Goal: Information Seeking & Learning: Learn about a topic

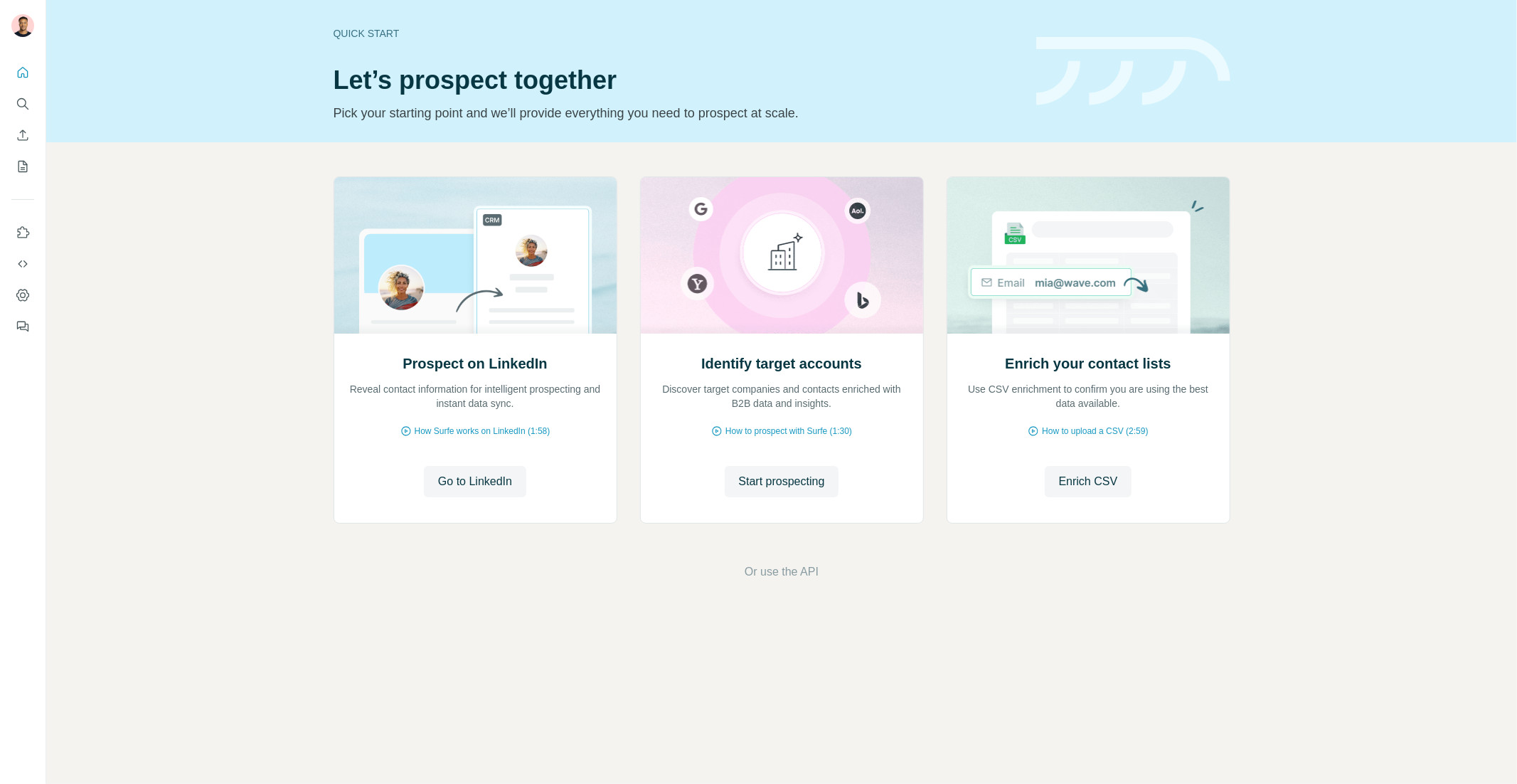
click at [128, 140] on div "Quick start Let’s prospect together Pick your starting point and we’ll provide …" at bounding box center [782, 71] width 1471 height 142
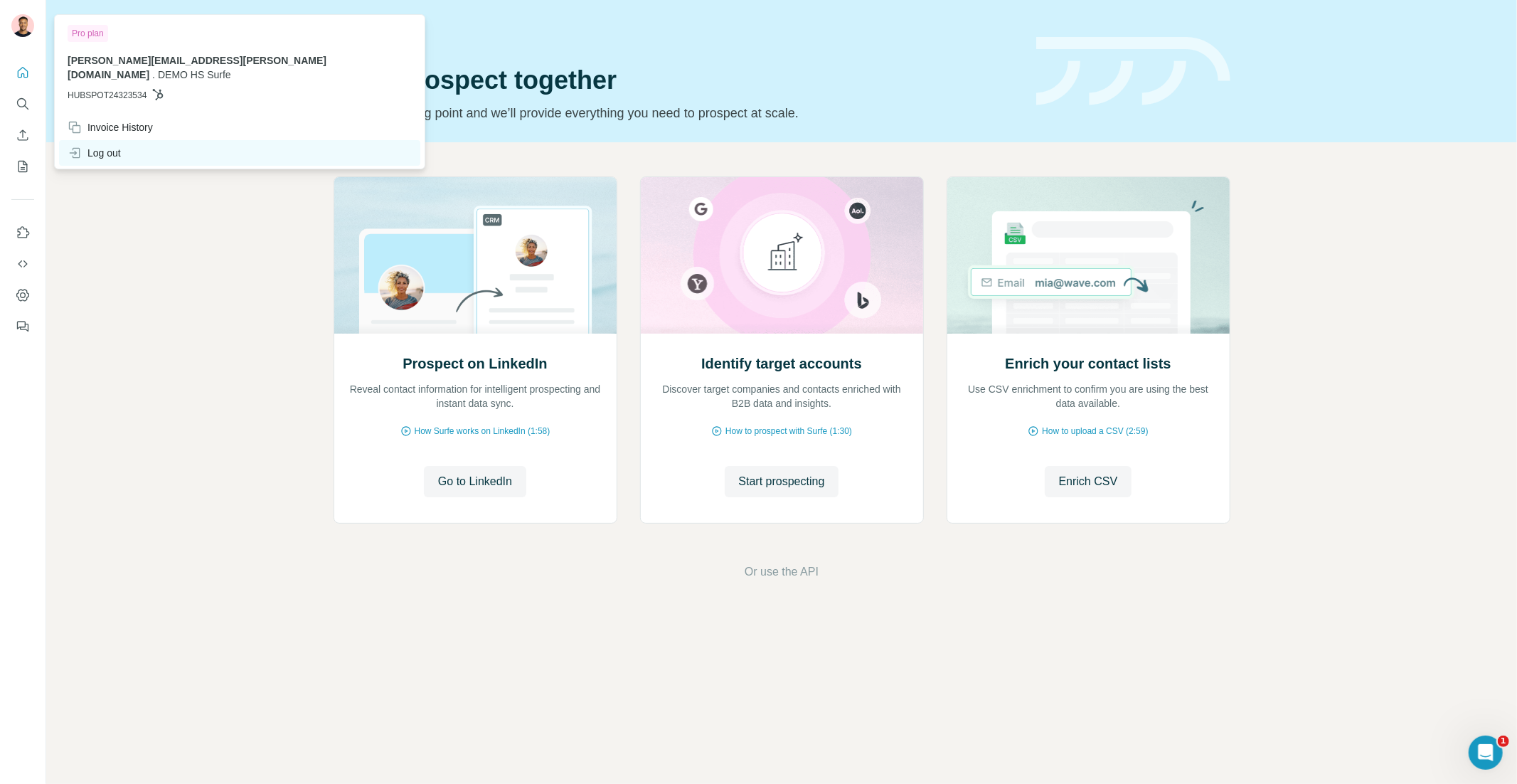
click at [107, 140] on div "Log out" at bounding box center [239, 153] width 361 height 26
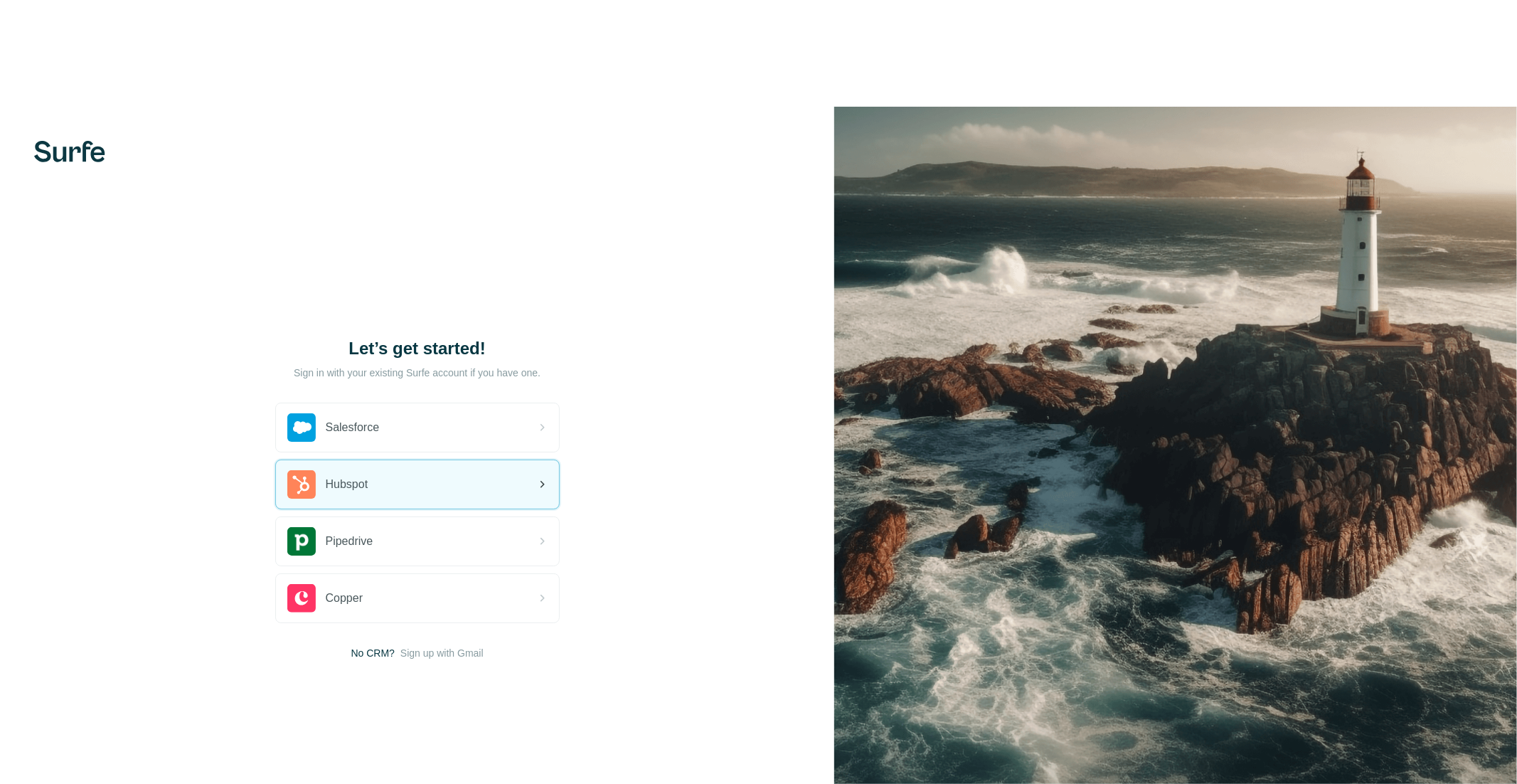
click at [386, 460] on div "Hubspot" at bounding box center [417, 484] width 283 height 48
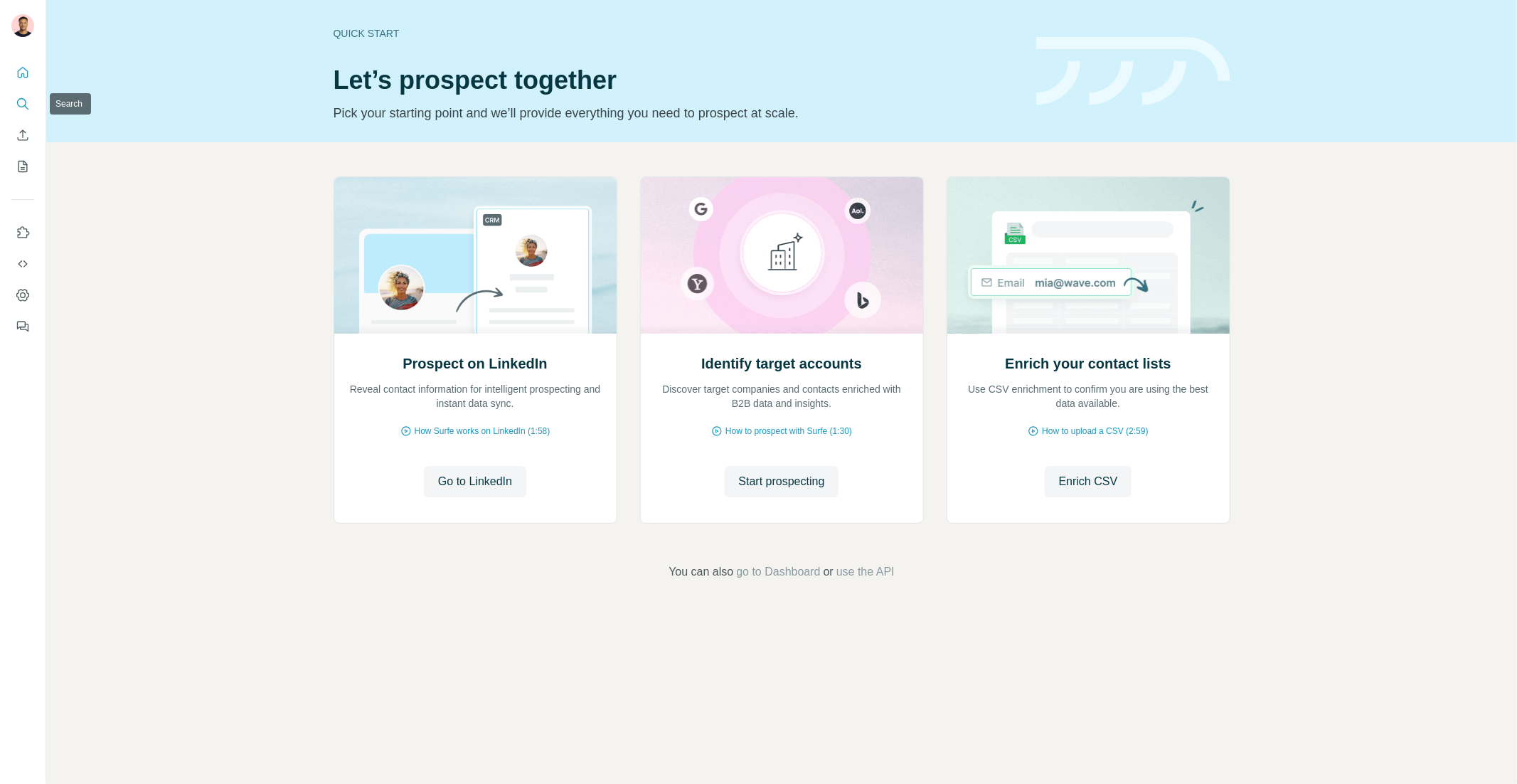
click at [28, 108] on icon "Search" at bounding box center [23, 104] width 14 height 14
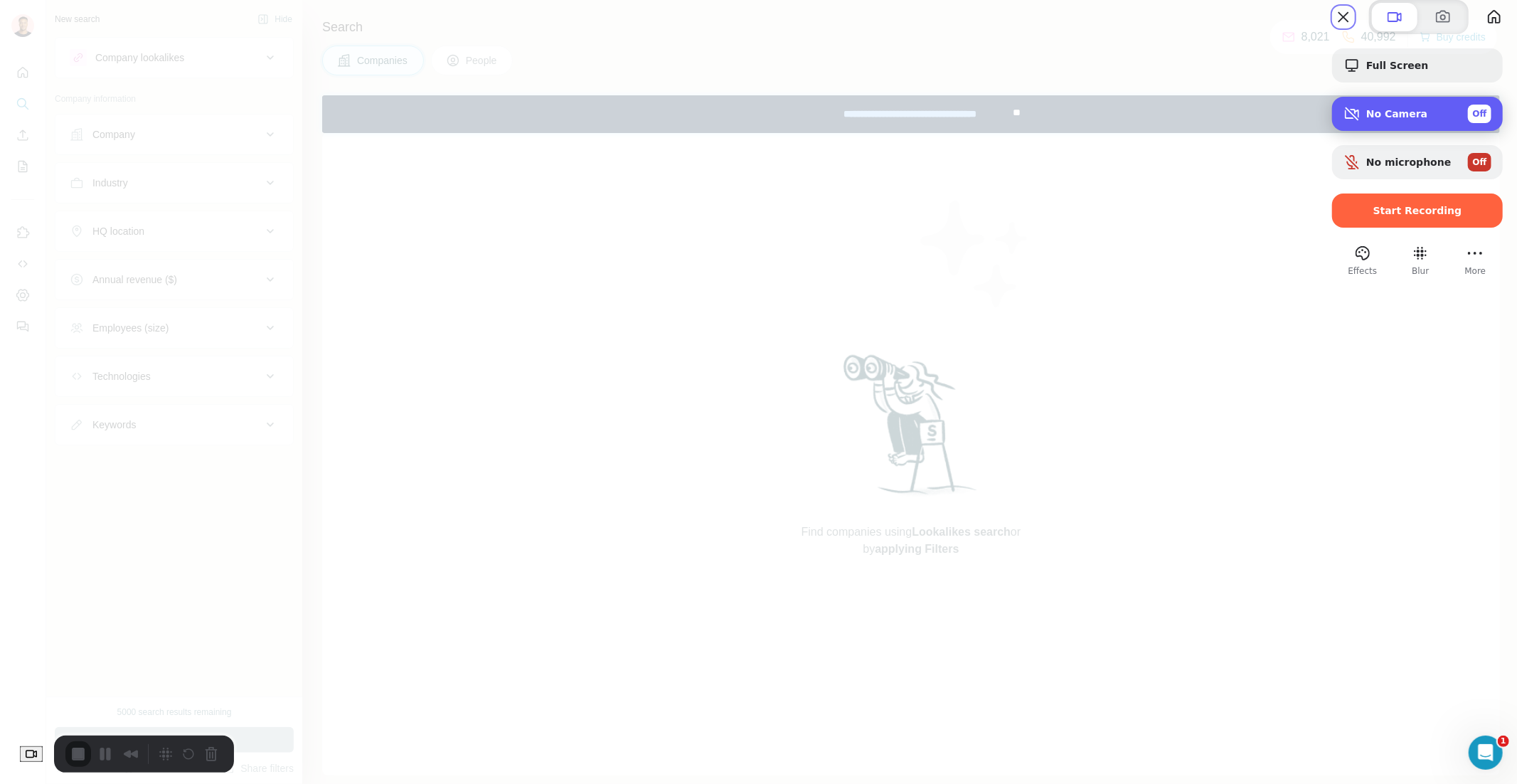
click at [1473, 120] on span "Off" at bounding box center [1480, 114] width 14 height 13
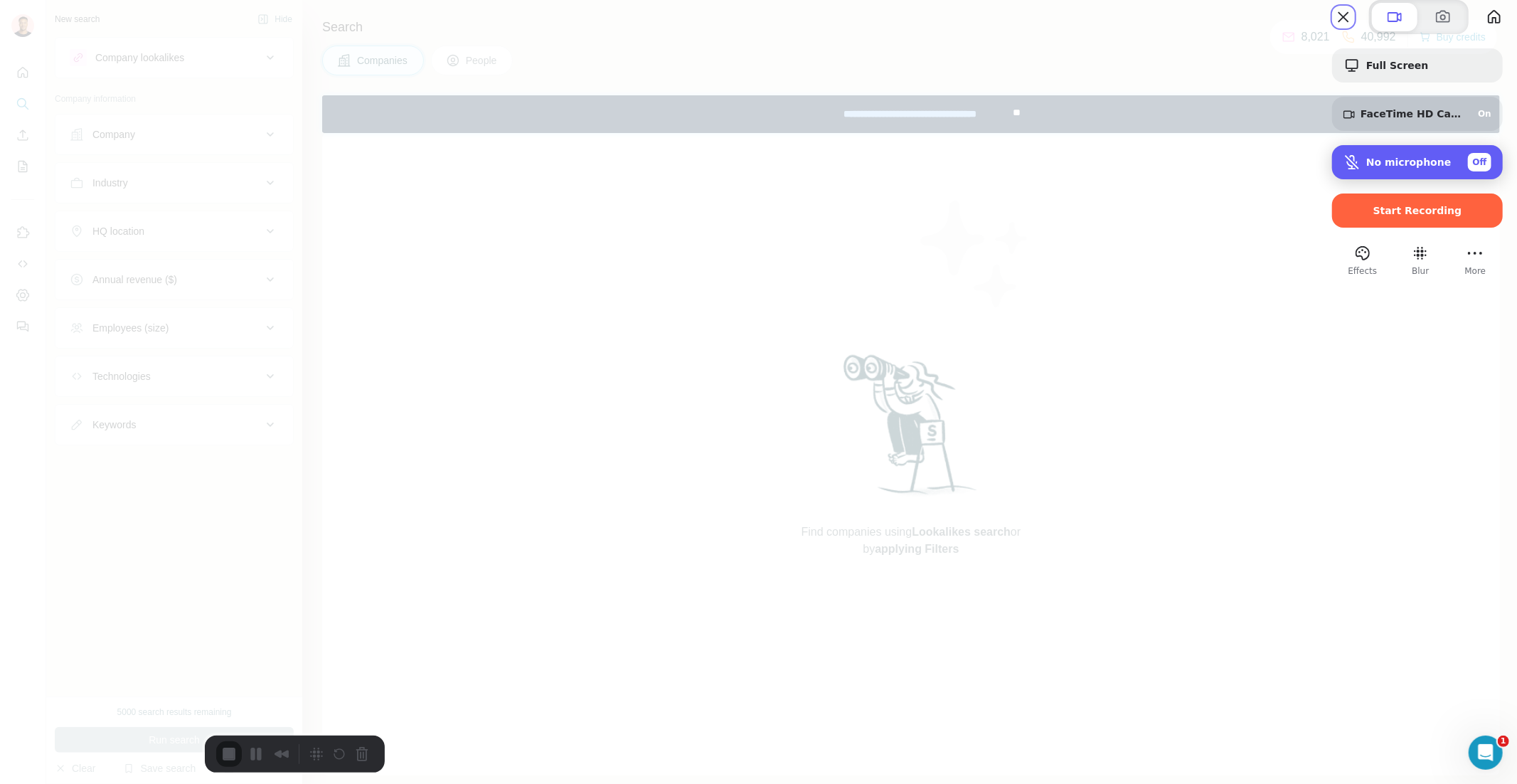
click at [1473, 168] on span "Off" at bounding box center [1480, 162] width 14 height 13
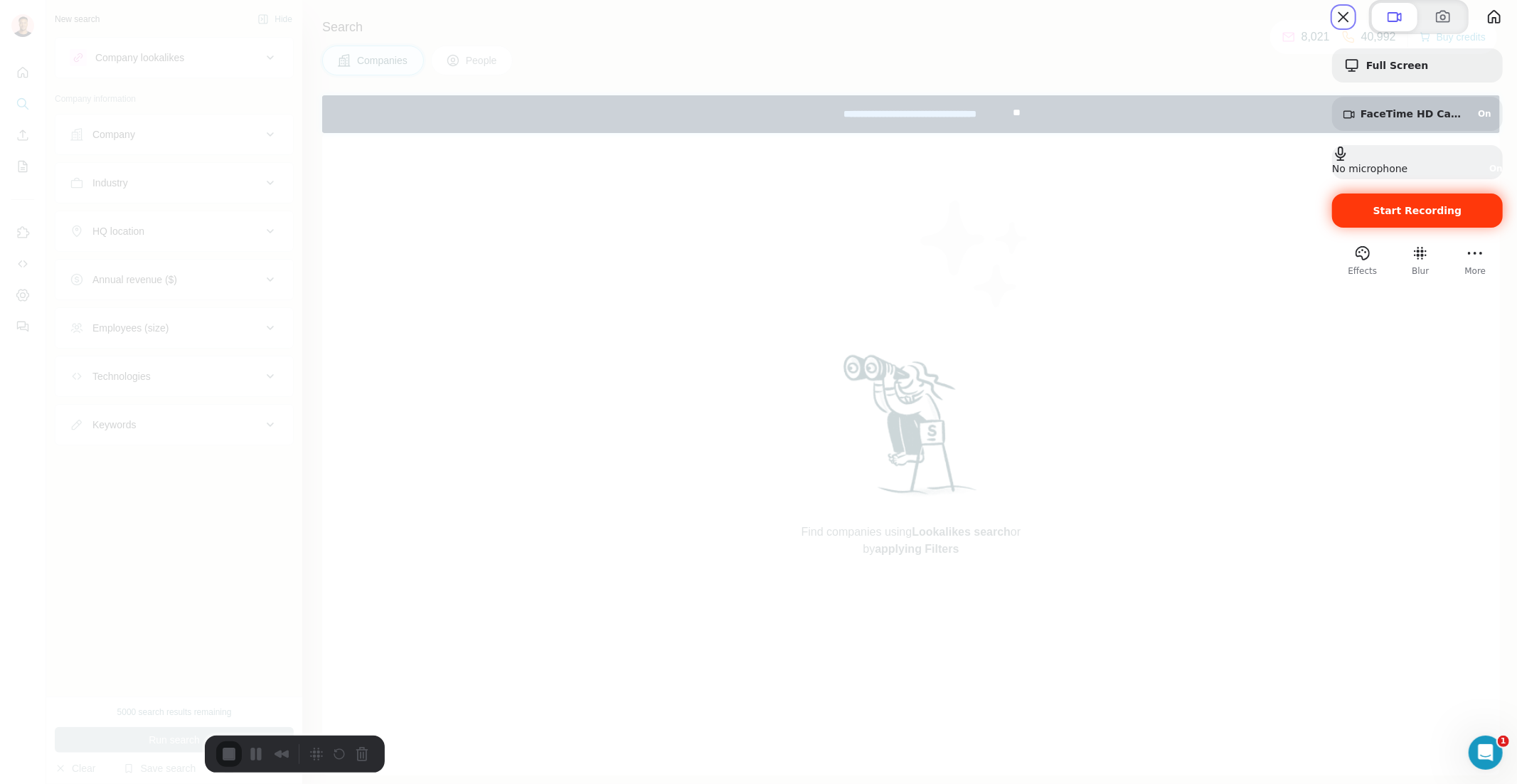
click at [1409, 228] on div "Start Recording" at bounding box center [1417, 210] width 171 height 34
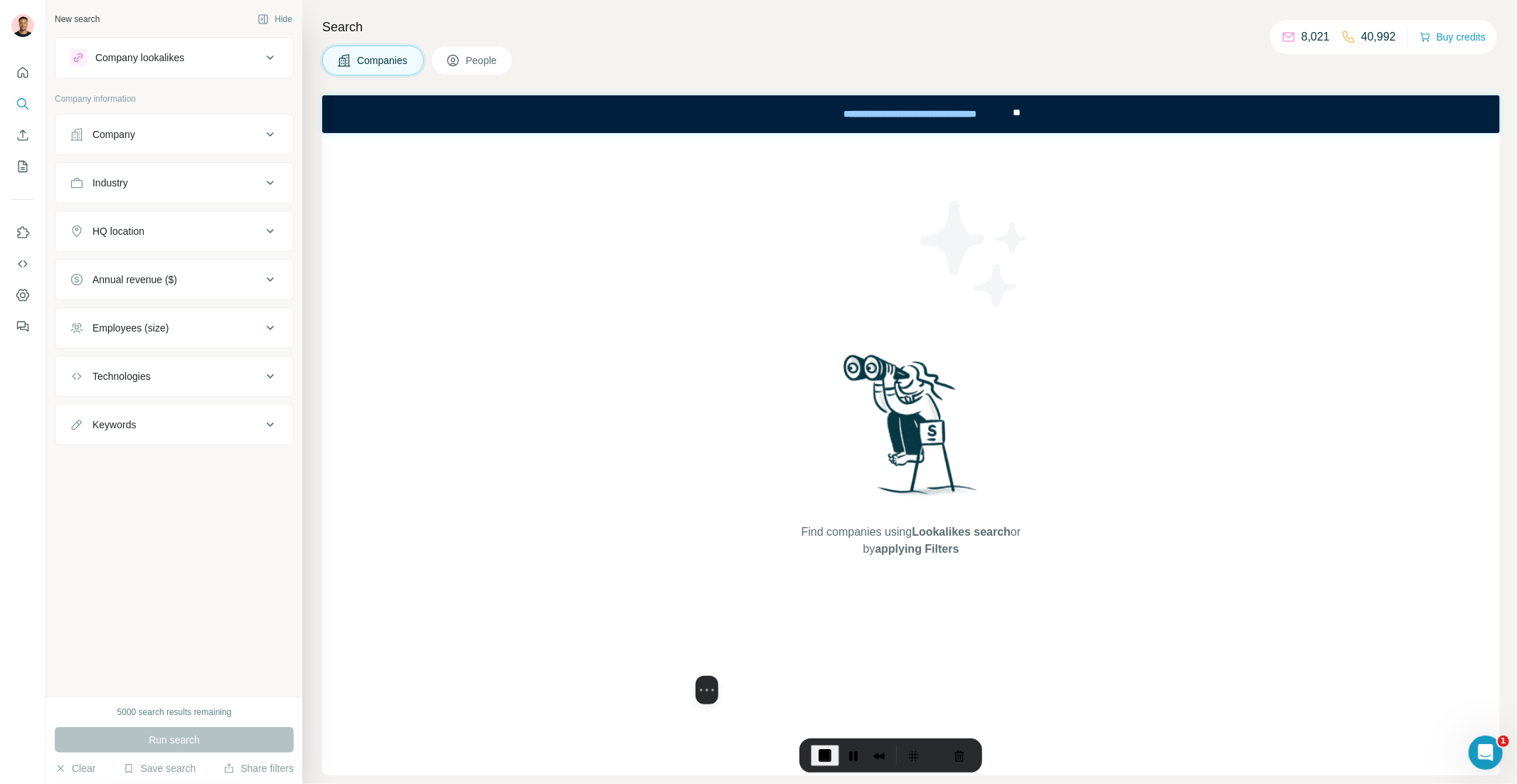
drag, startPoint x: 106, startPoint y: 688, endPoint x: 700, endPoint y: 695, distance: 594.0
click at [700, 676] on div at bounding box center [707, 621] width 213 height 110
click at [184, 63] on div "Company lookalikes" at bounding box center [139, 57] width 89 height 14
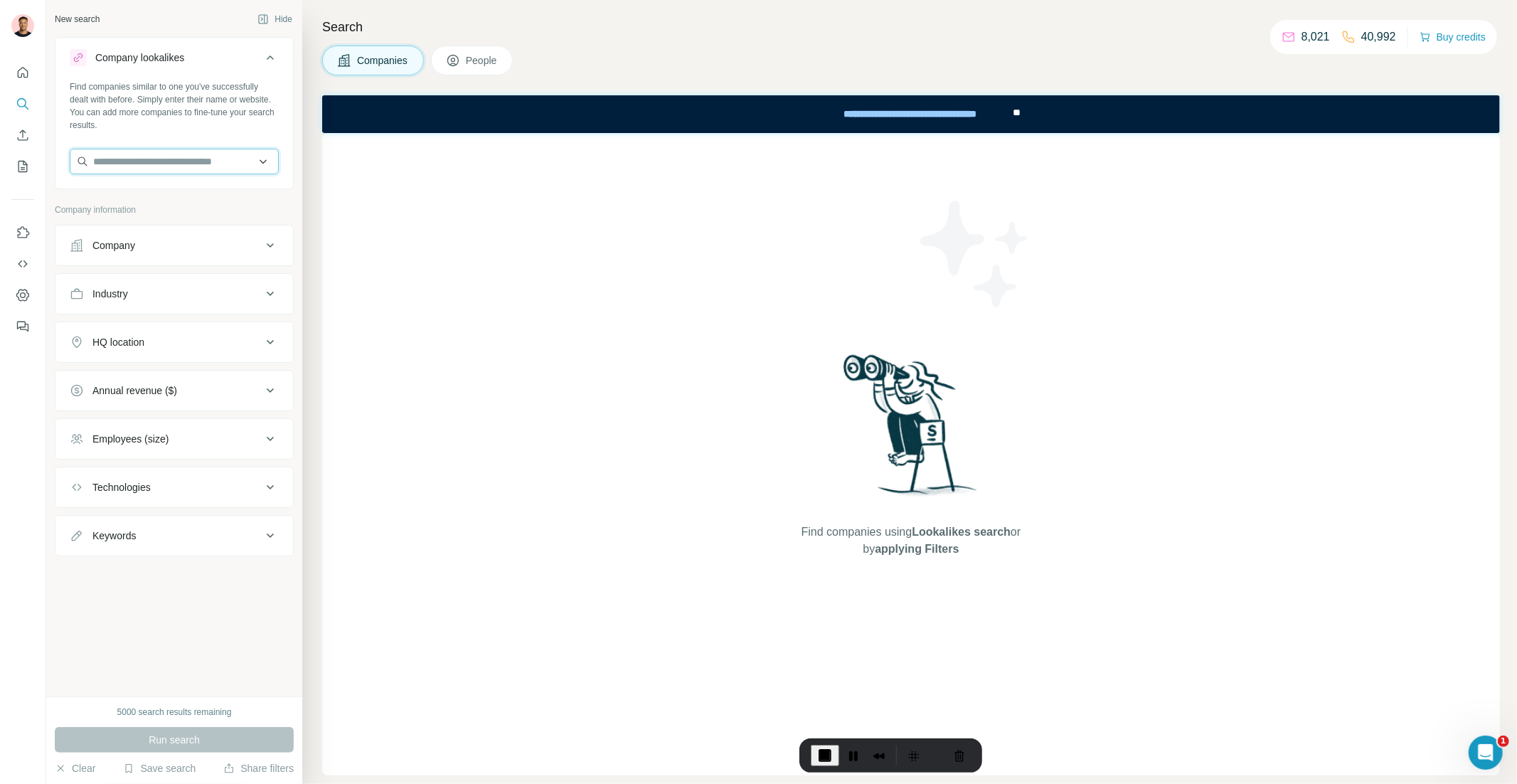
click at [155, 158] on input "text" at bounding box center [174, 162] width 209 height 26
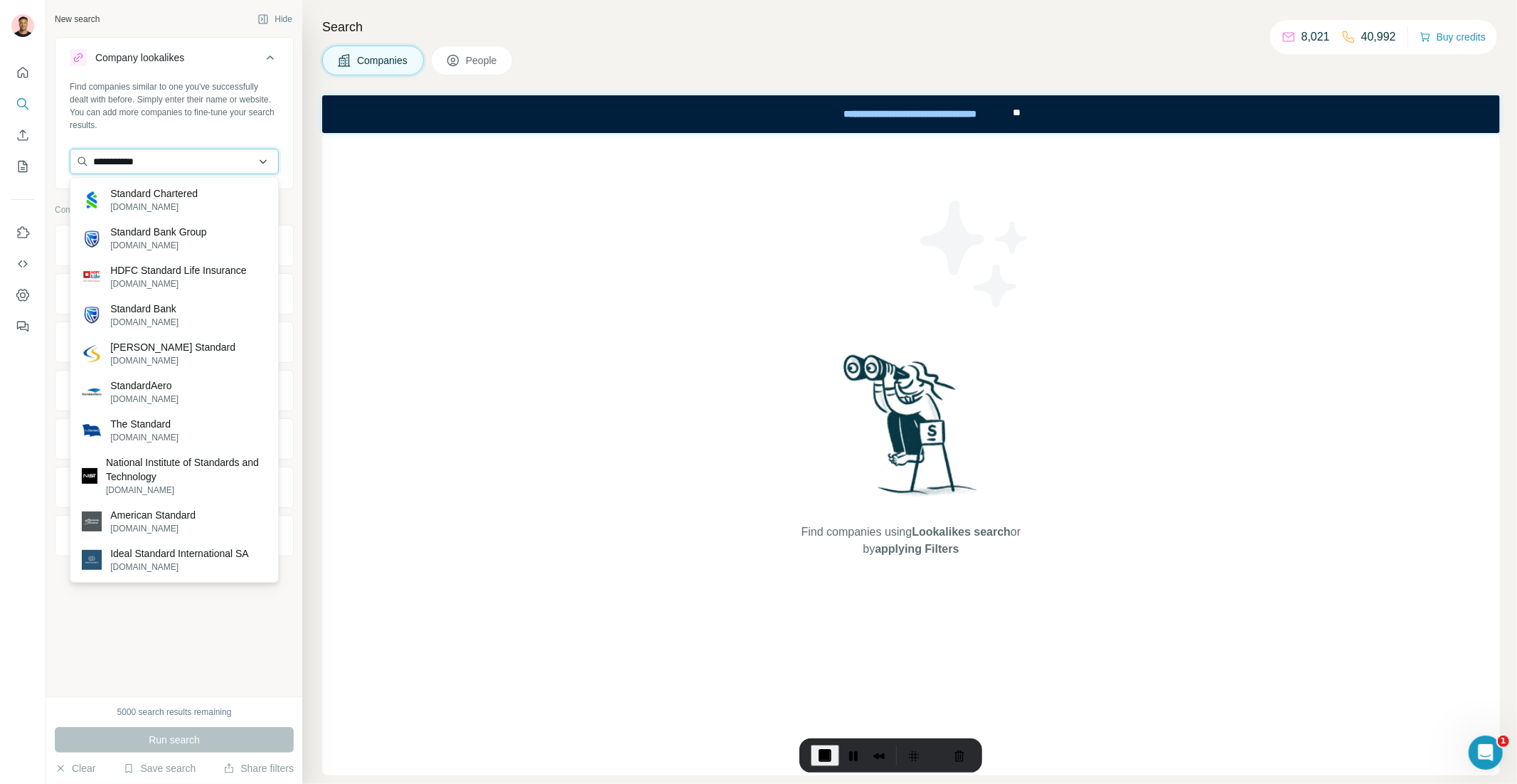
type input "**********"
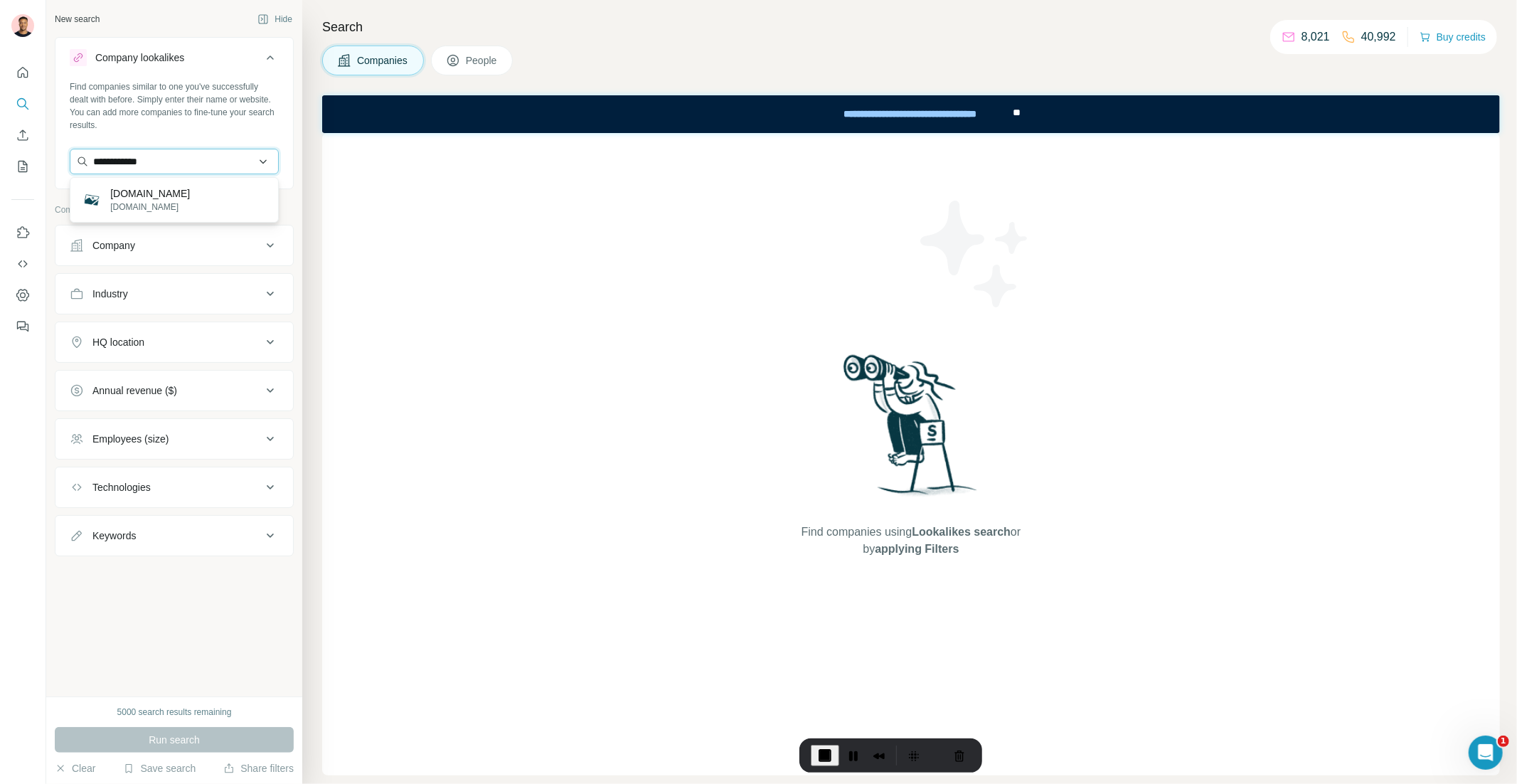
click at [180, 158] on input "**********" at bounding box center [174, 162] width 209 height 26
type input "*"
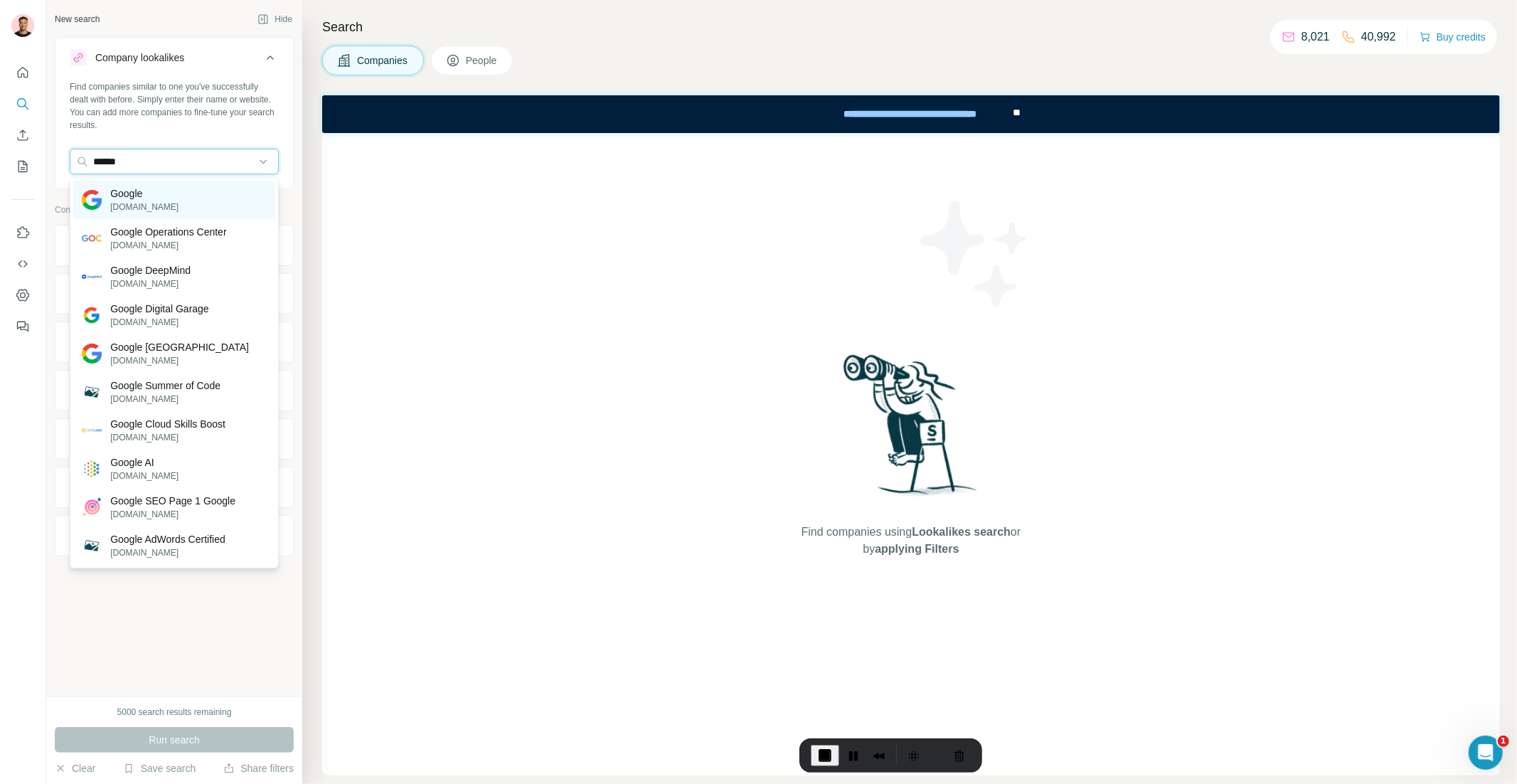
type input "******"
click at [183, 198] on div "Google [DOMAIN_NAME]" at bounding box center [174, 200] width 202 height 38
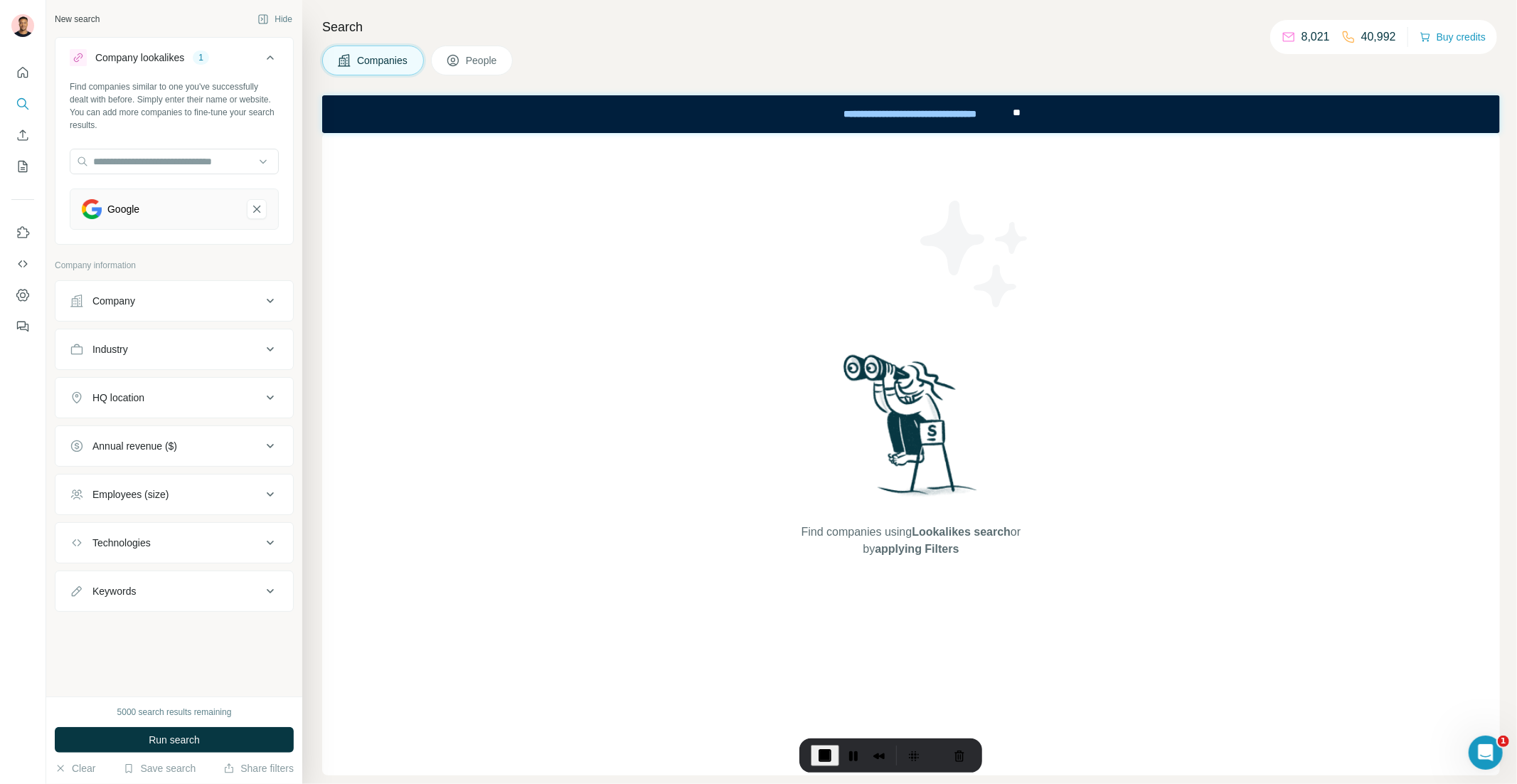
click at [169, 396] on div "HQ location" at bounding box center [165, 397] width 192 height 14
click at [155, 440] on input "text" at bounding box center [174, 434] width 209 height 26
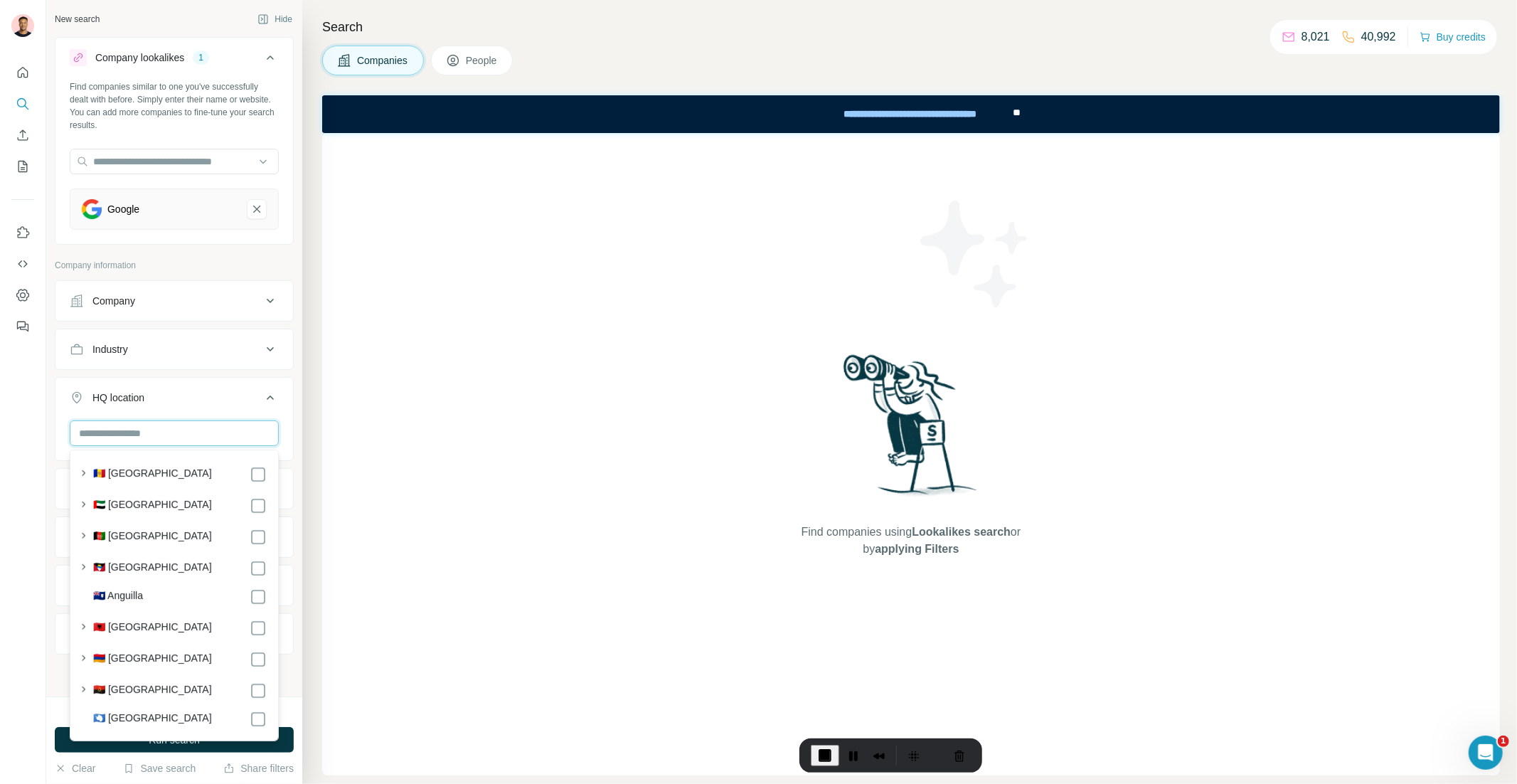
type input "*"
type input "******"
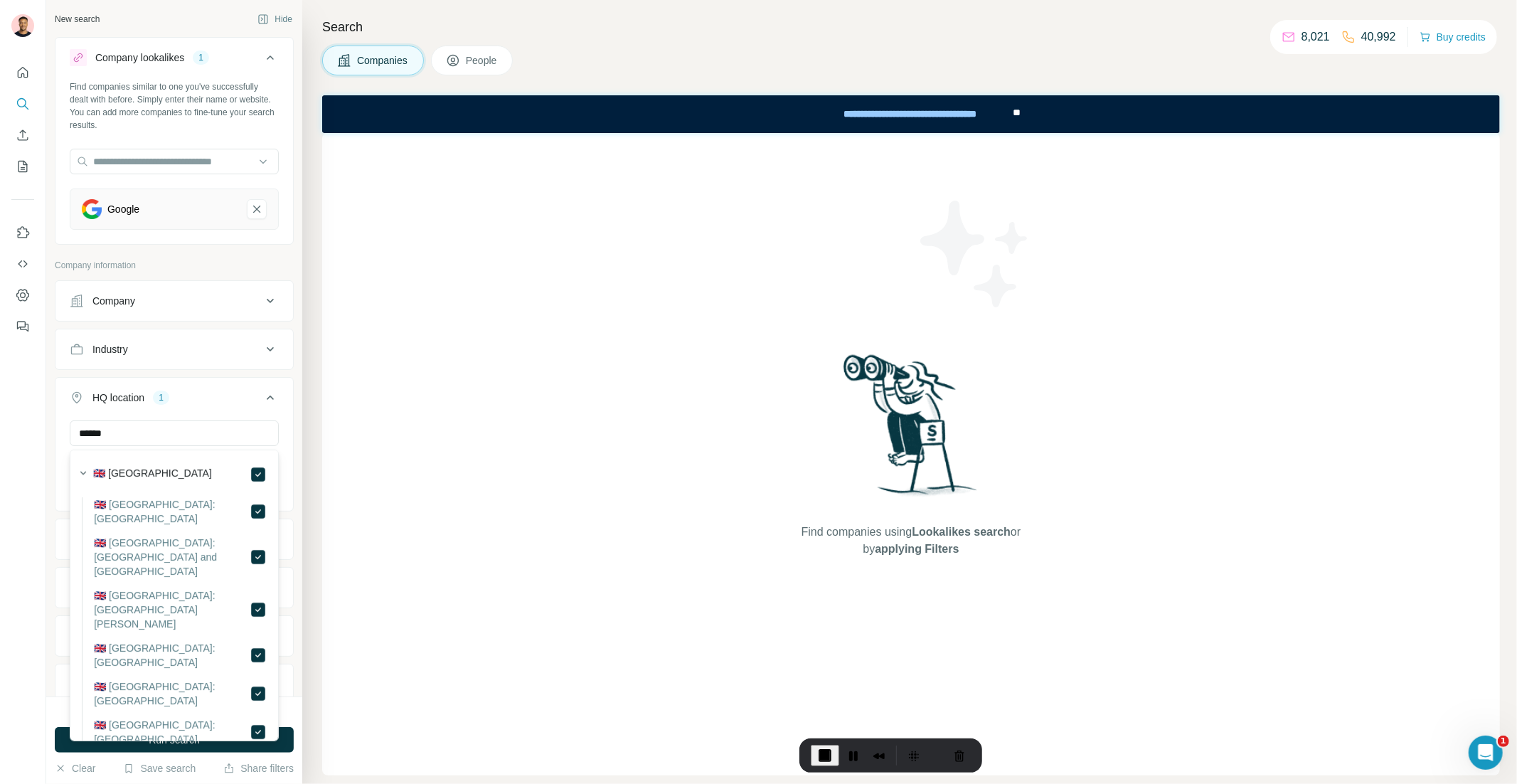
click at [295, 414] on div "New search Hide Company lookalikes 1 Find companies similar to one you've succe…" at bounding box center [174, 348] width 256 height 696
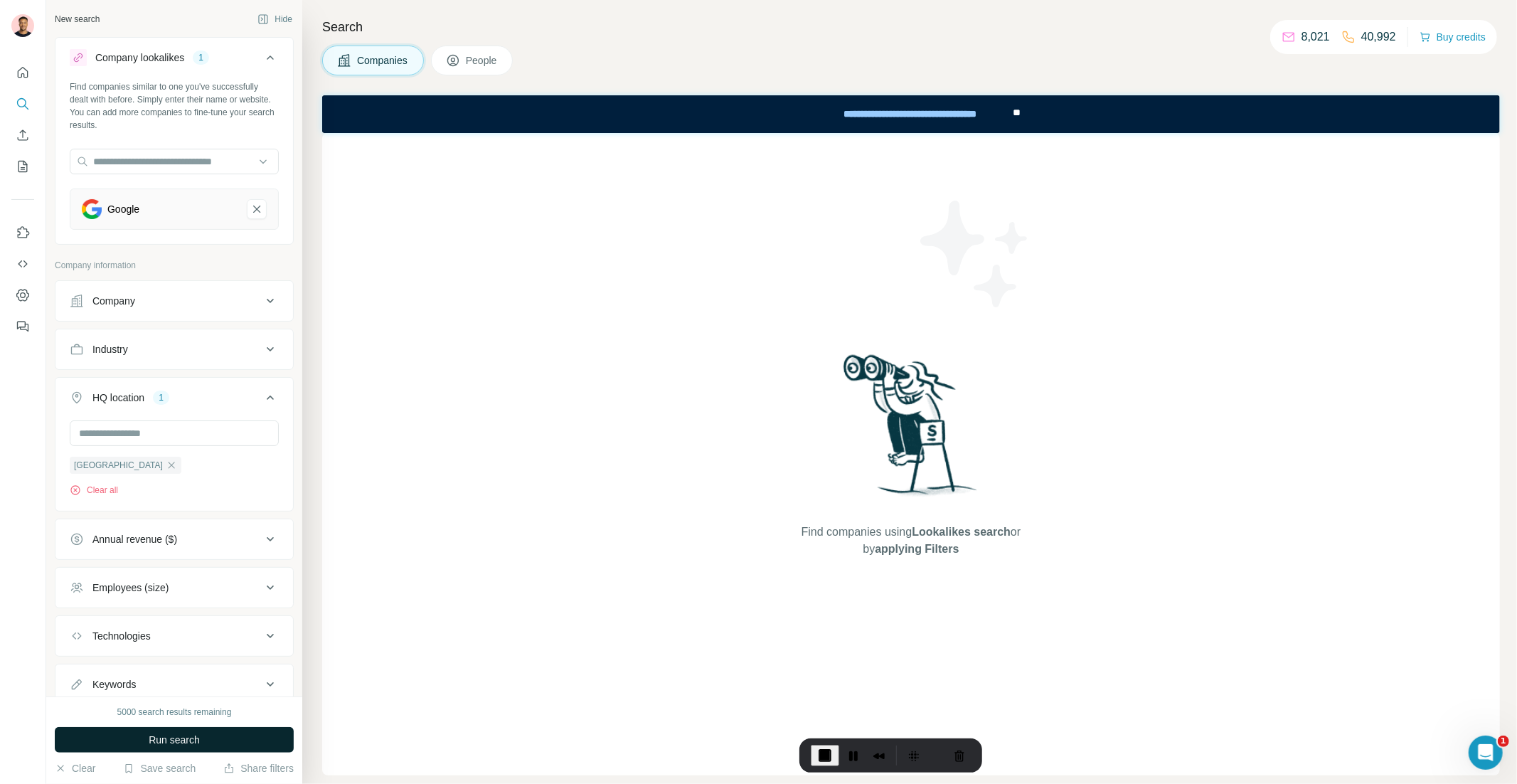
click at [165, 734] on span "Run search" at bounding box center [174, 739] width 51 height 14
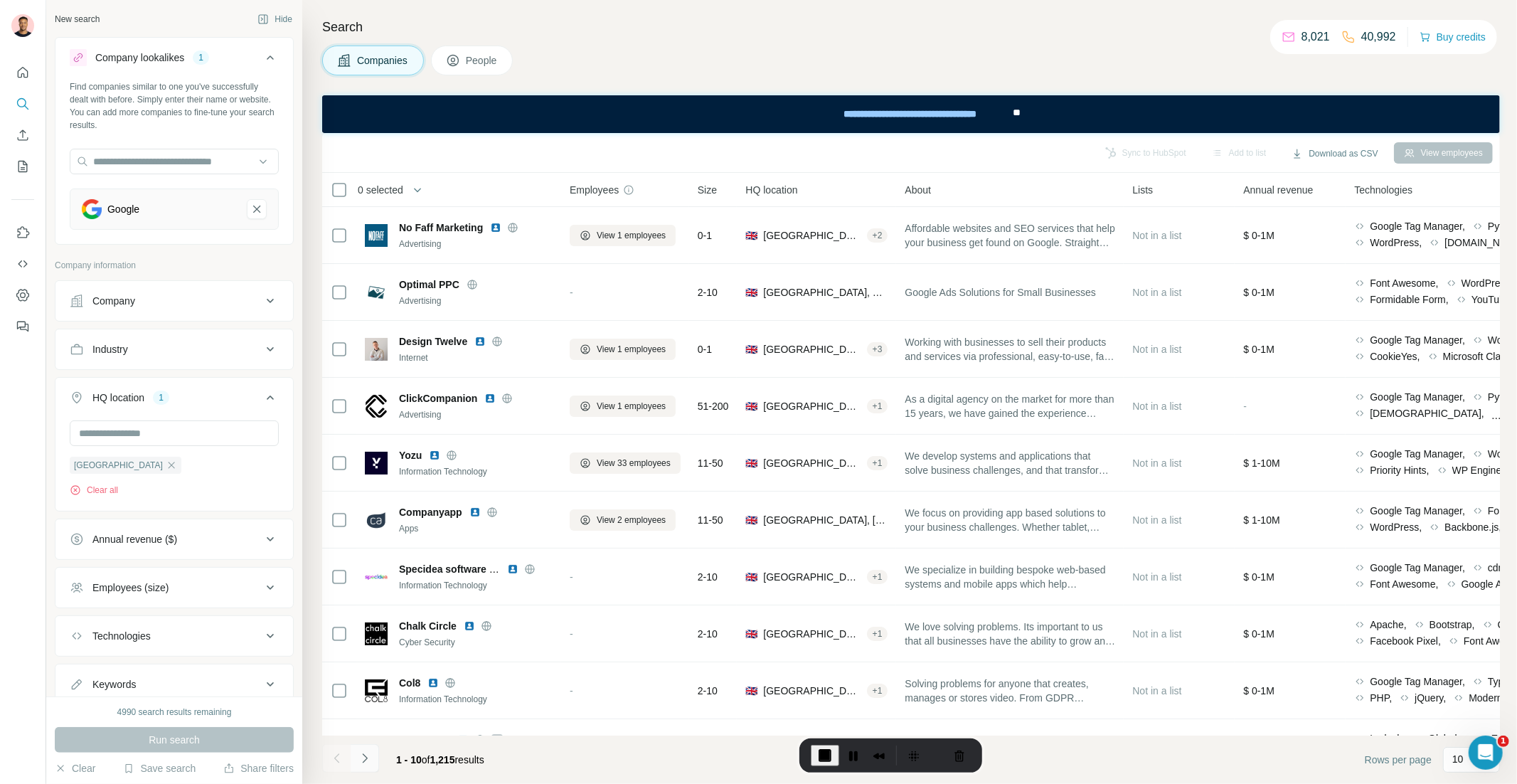
click at [370, 757] on icon "Navigate to next page" at bounding box center [365, 758] width 14 height 14
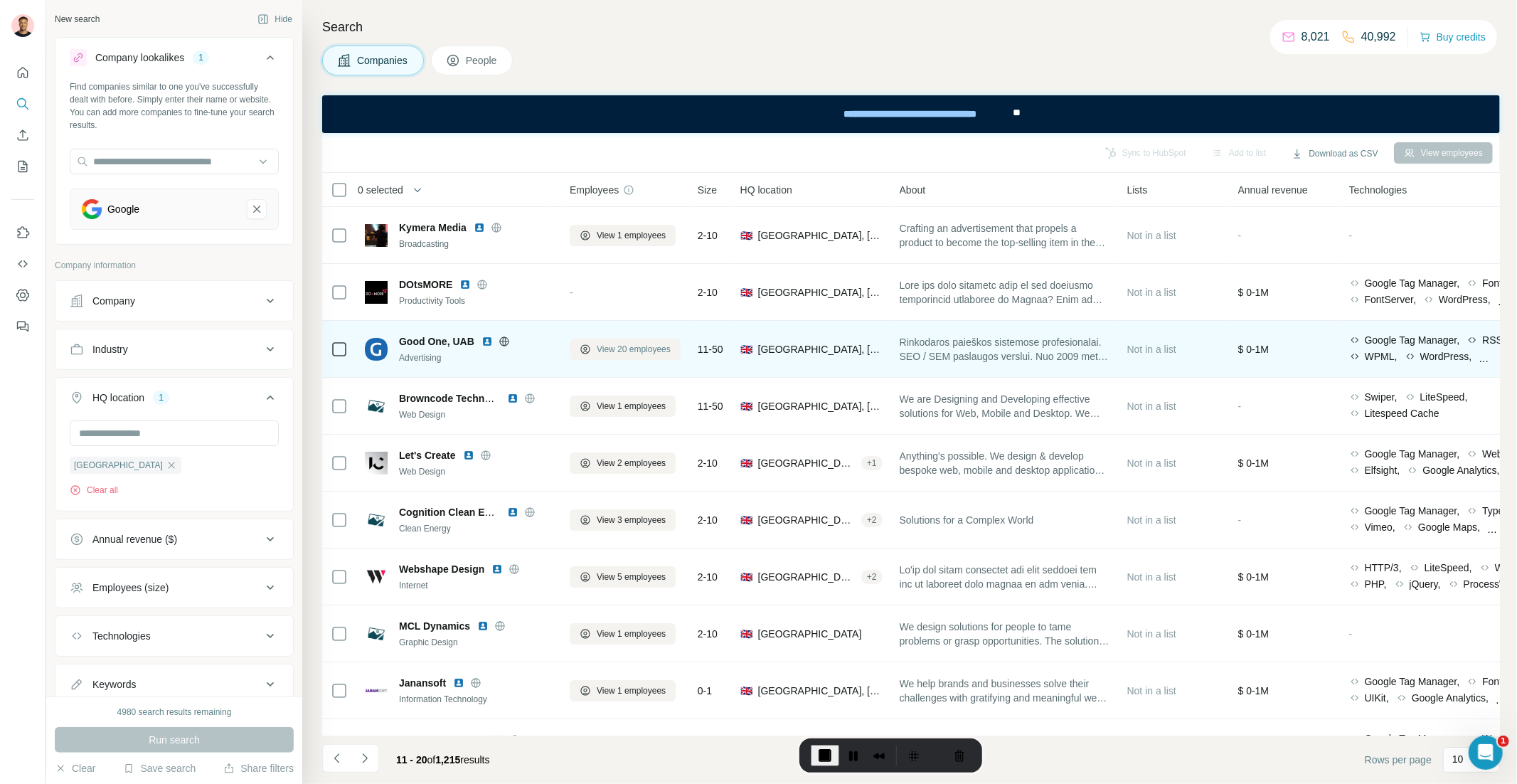
click at [630, 348] on span "View 20 employees" at bounding box center [633, 349] width 74 height 13
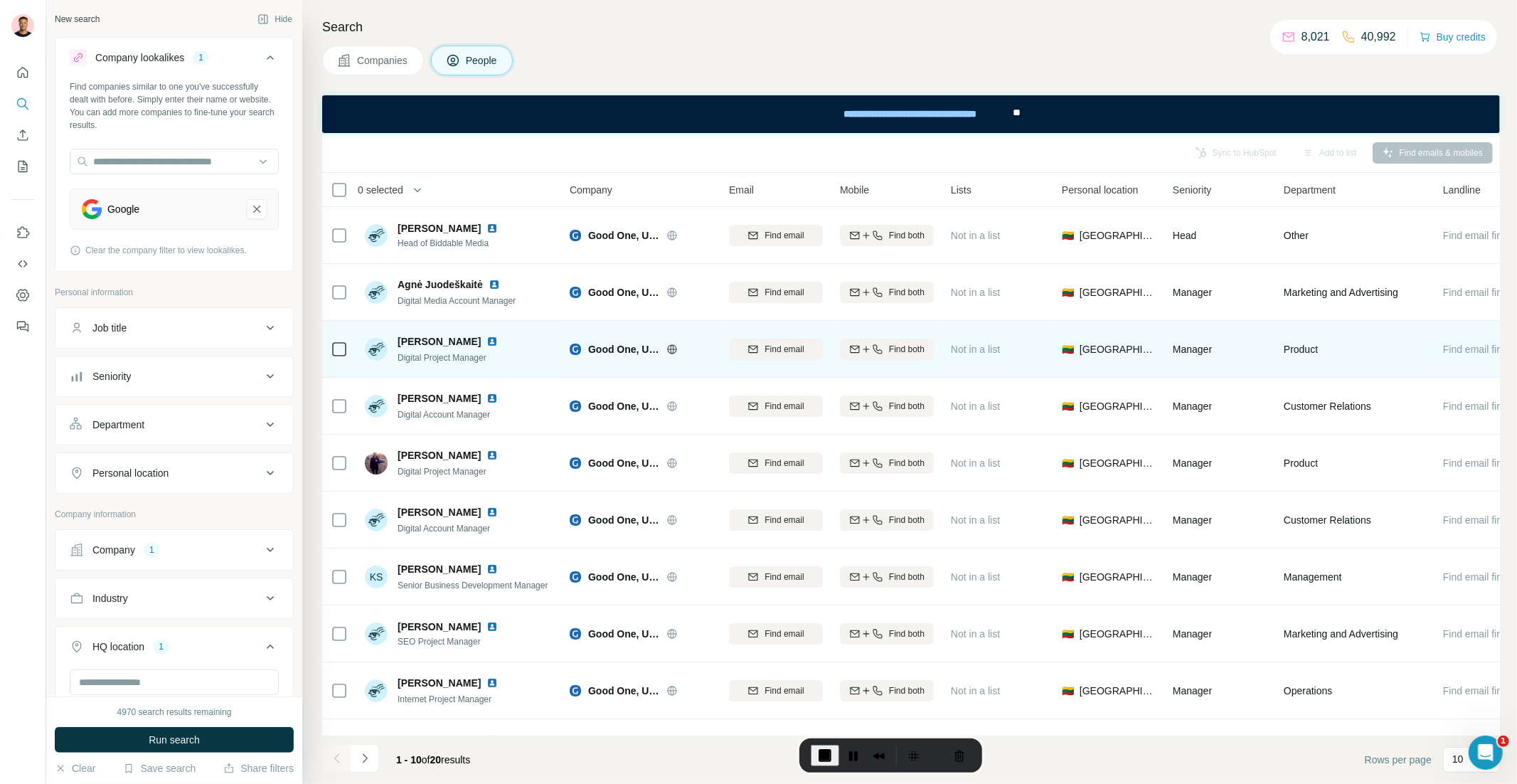
scroll to position [40, 0]
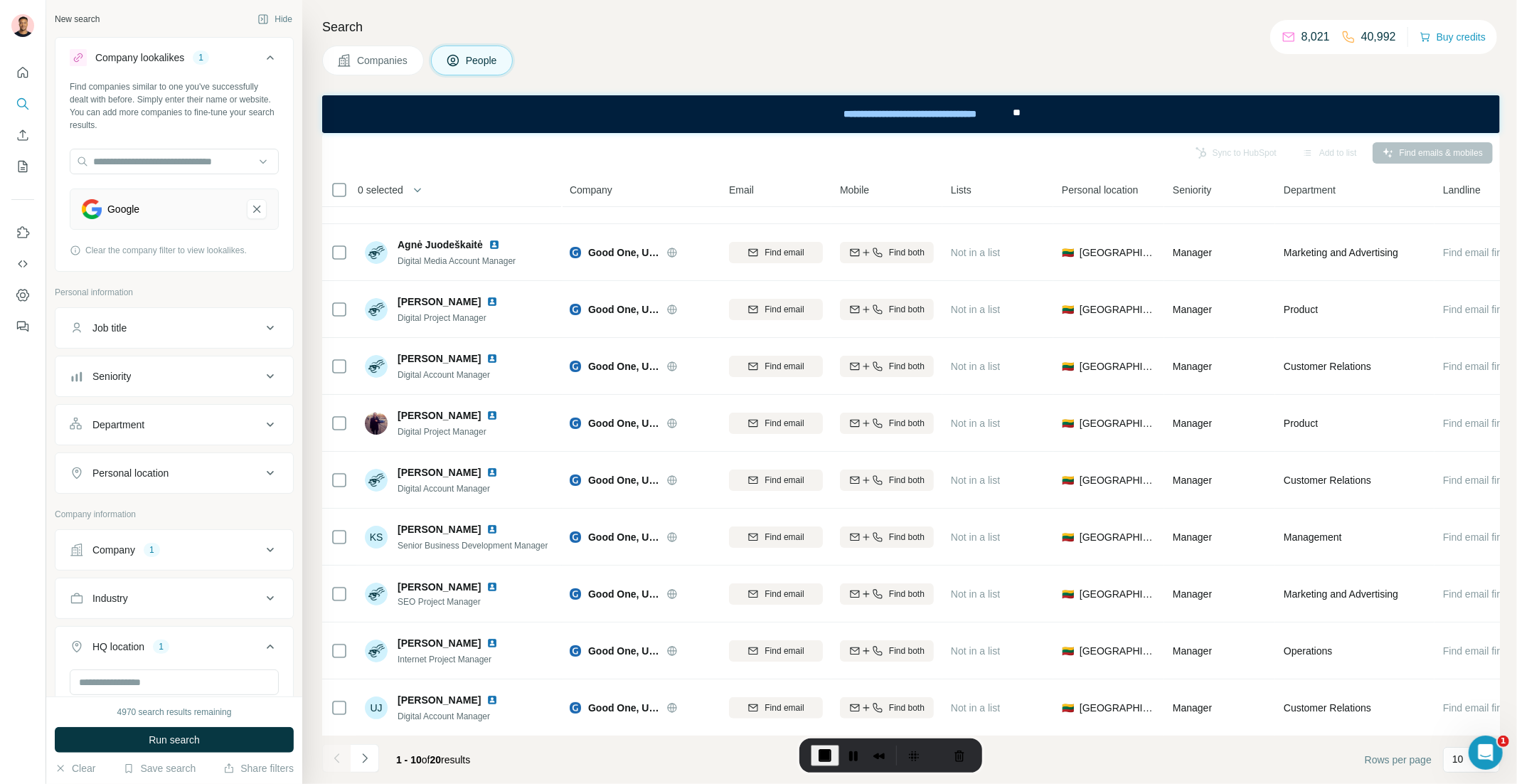
click at [315, 366] on div "Search Companies People Sync to HubSpot Add to list Find emails & mobiles 0 sel…" at bounding box center [910, 392] width 1215 height 784
click at [86, 766] on button "Clear" at bounding box center [75, 768] width 40 height 14
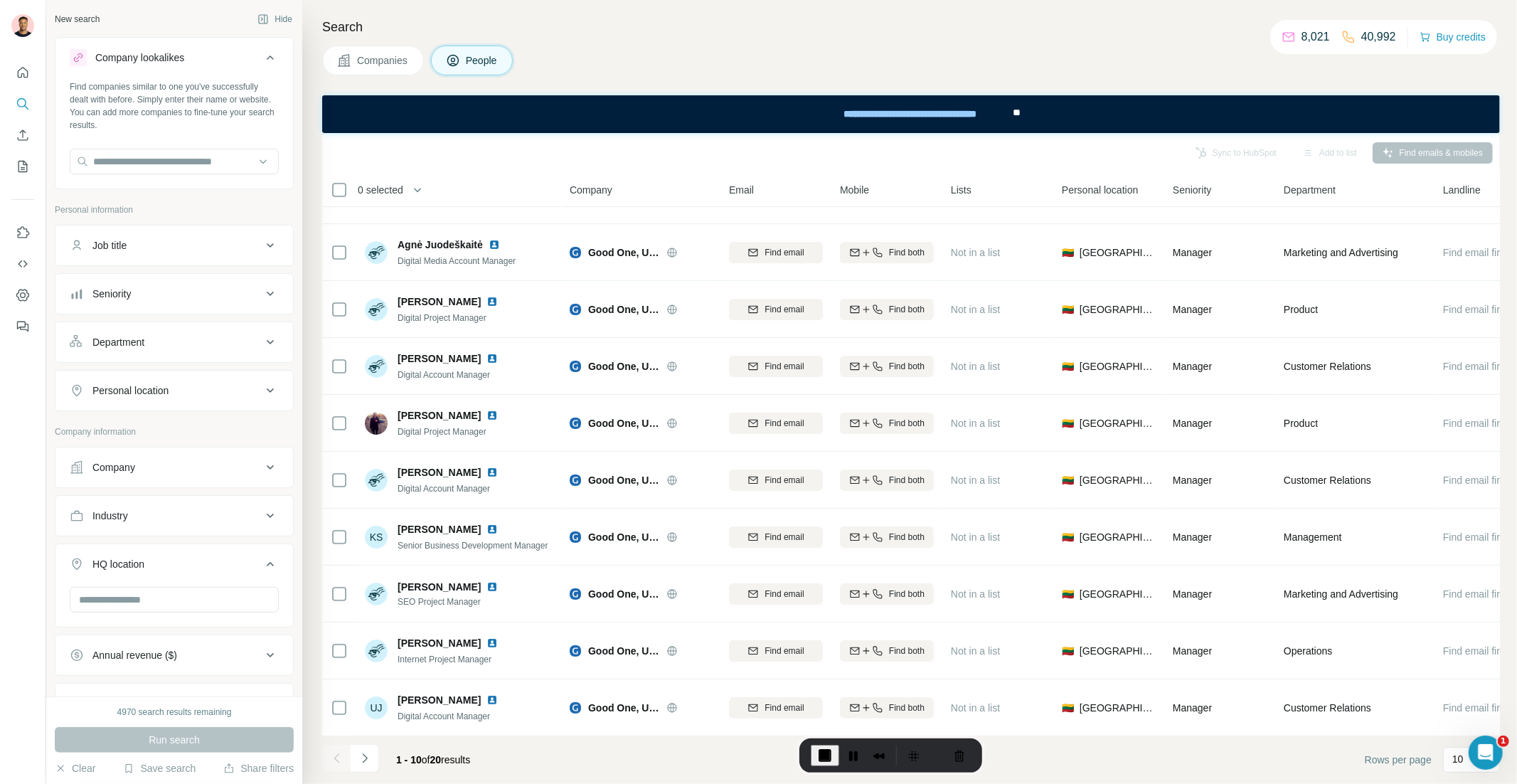
click at [178, 244] on div "Job title" at bounding box center [165, 245] width 192 height 14
click at [156, 514] on div "Company" at bounding box center [165, 510] width 192 height 14
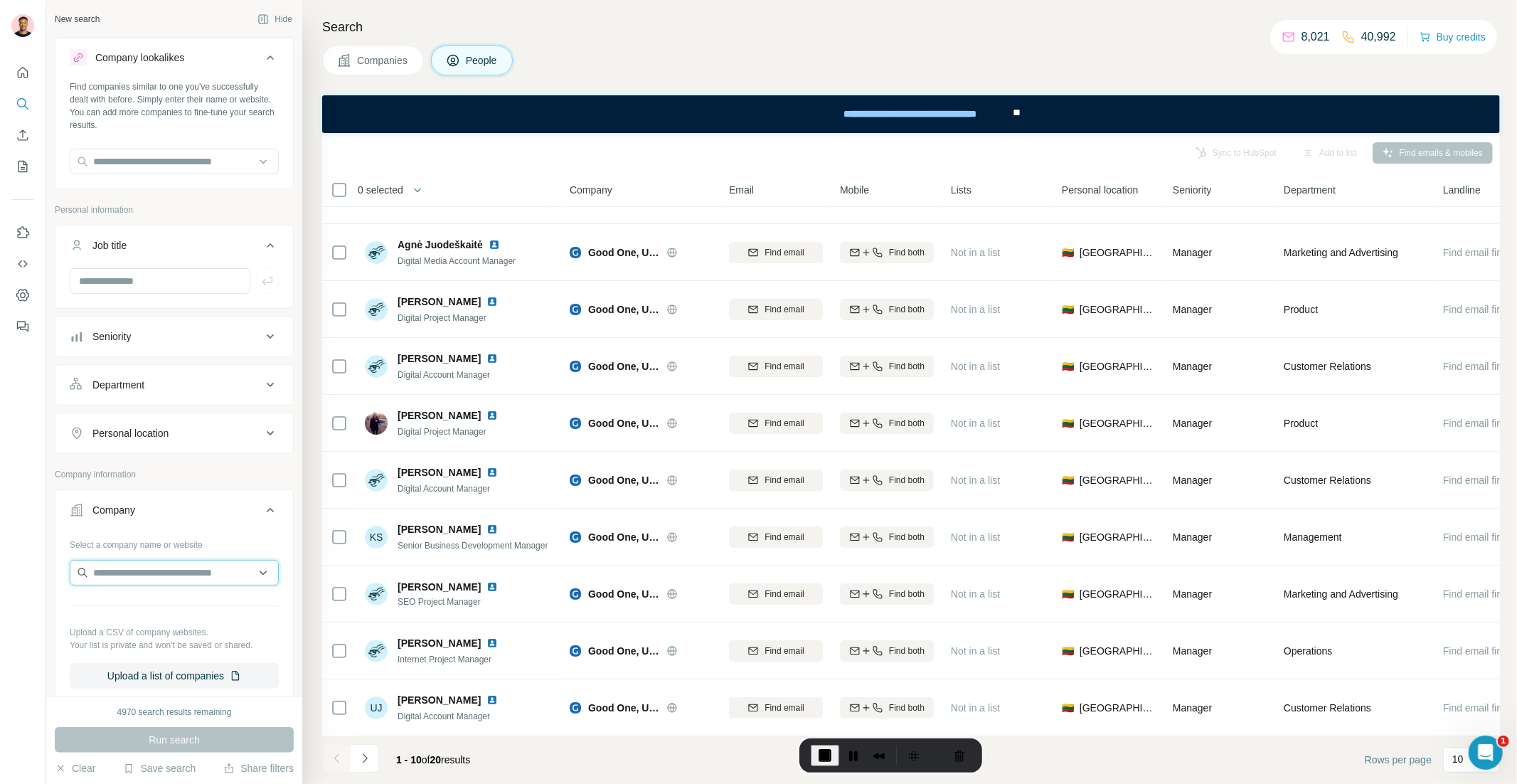
click at [135, 571] on input "text" at bounding box center [174, 573] width 209 height 26
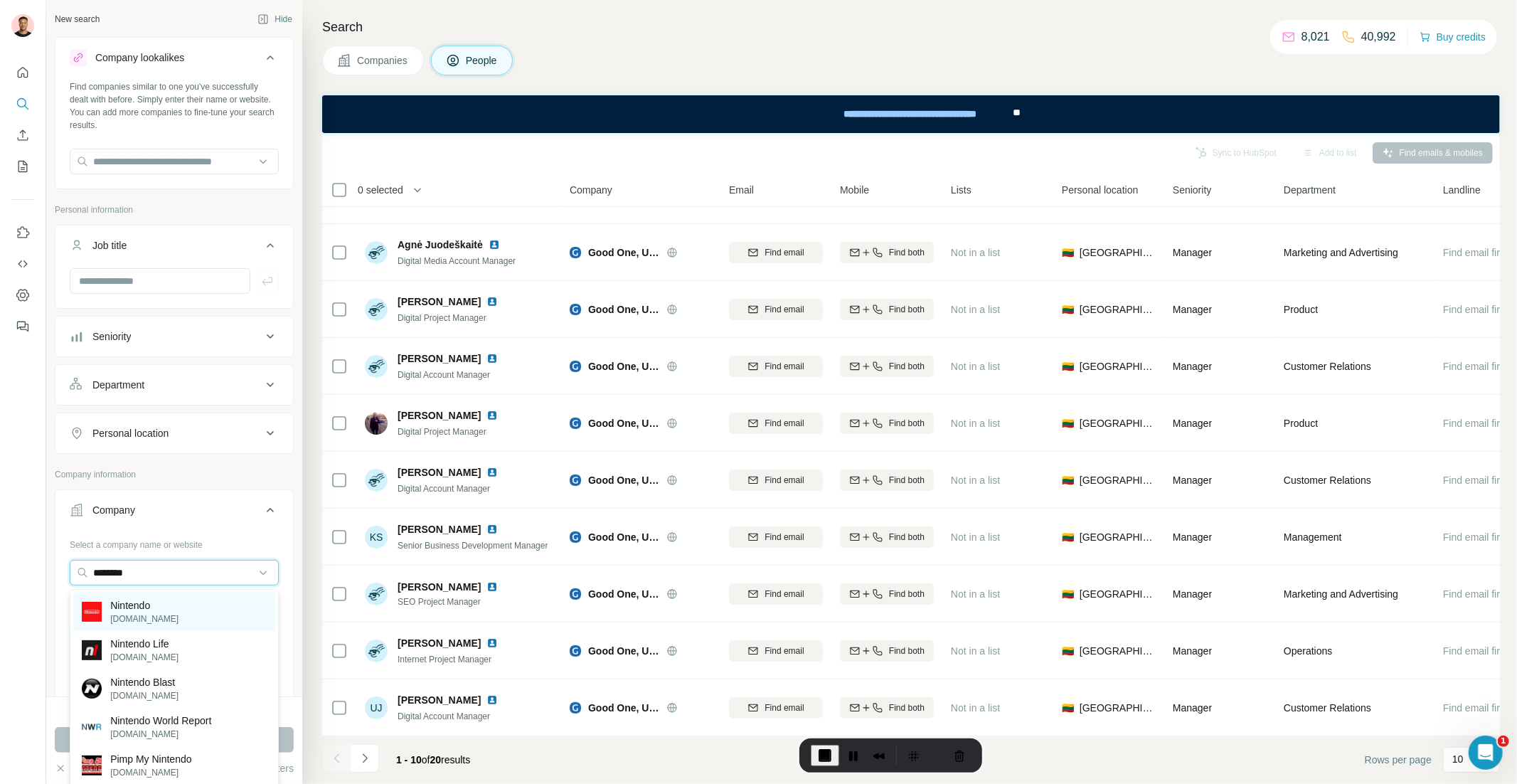
type input "********"
click at [155, 604] on p "Nintendo" at bounding box center [145, 605] width 69 height 14
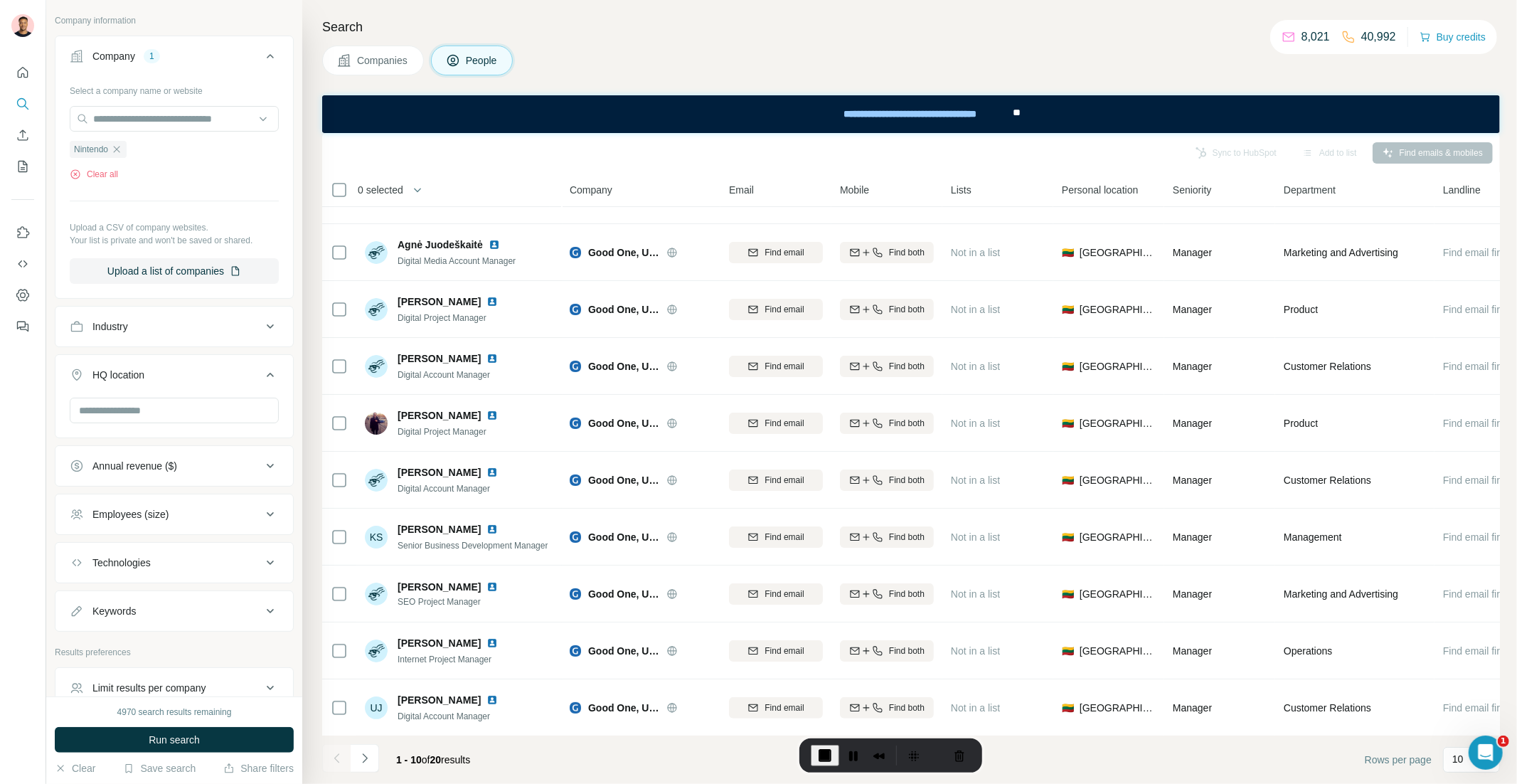
click at [363, 56] on span "Companies" at bounding box center [383, 60] width 52 height 14
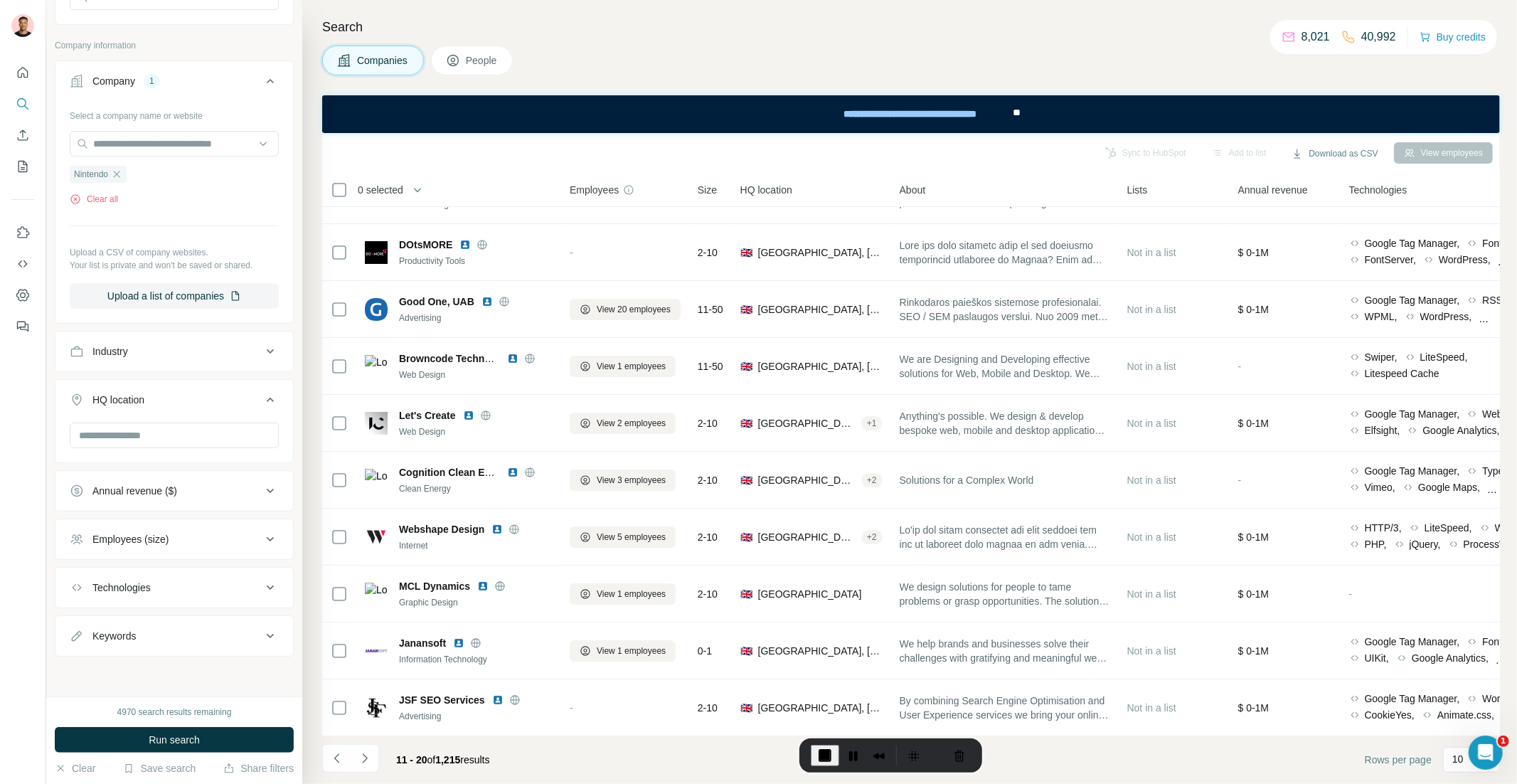
scroll to position [166, 0]
click at [224, 584] on div "Technologies" at bounding box center [165, 587] width 192 height 14
click at [185, 621] on input "text" at bounding box center [174, 621] width 209 height 26
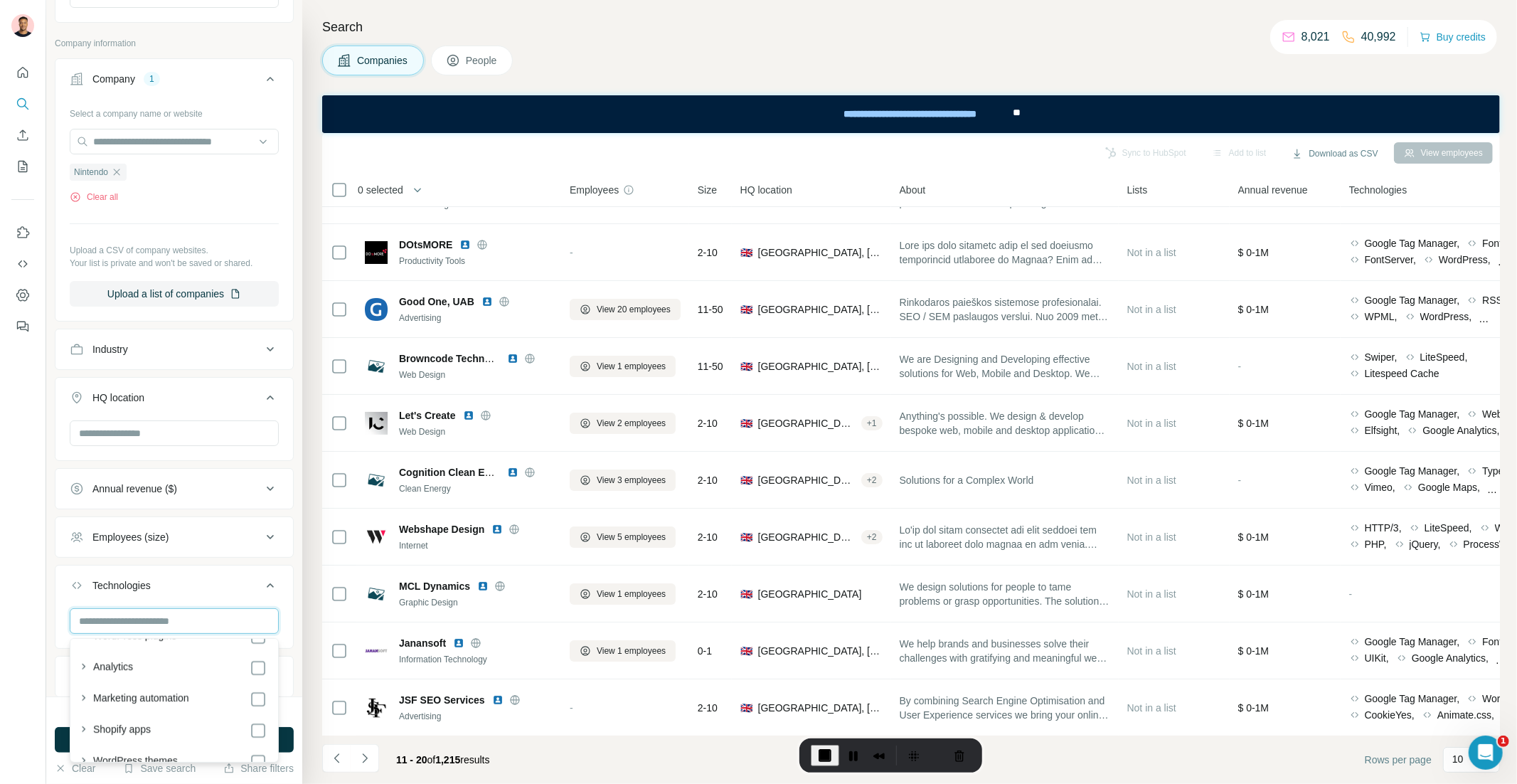
scroll to position [56, 0]
click at [81, 683] on icon "button" at bounding box center [83, 685] width 14 height 14
click at [252, 565] on ul "Company 1 Select a company name or website Nintendo Clear all Upload a CSV of c…" at bounding box center [174, 403] width 239 height 689
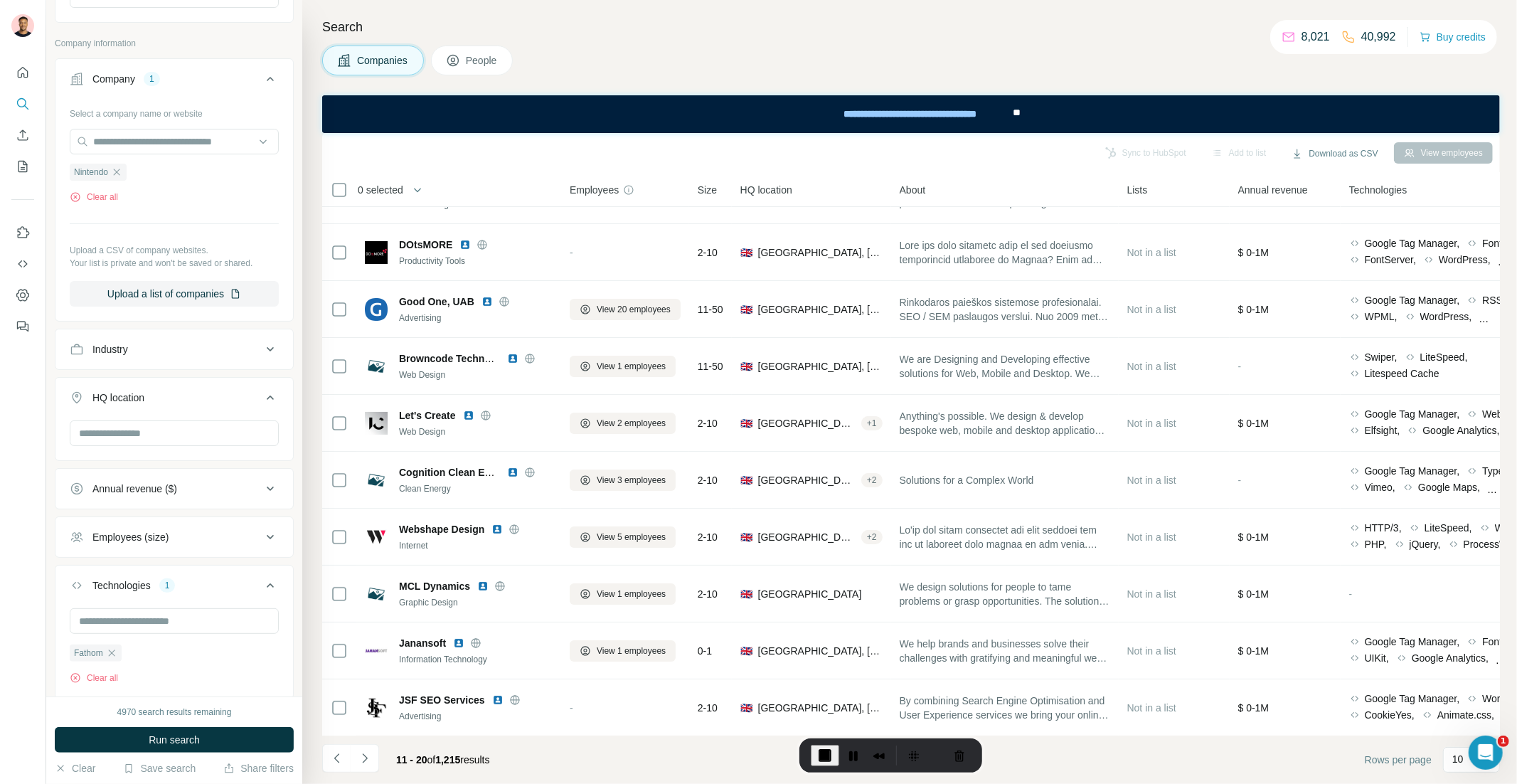
click at [207, 726] on div "4970 search results remaining Run search Clear Save search Share filters" at bounding box center [174, 740] width 256 height 88
click at [199, 736] on span "Run search" at bounding box center [174, 739] width 51 height 14
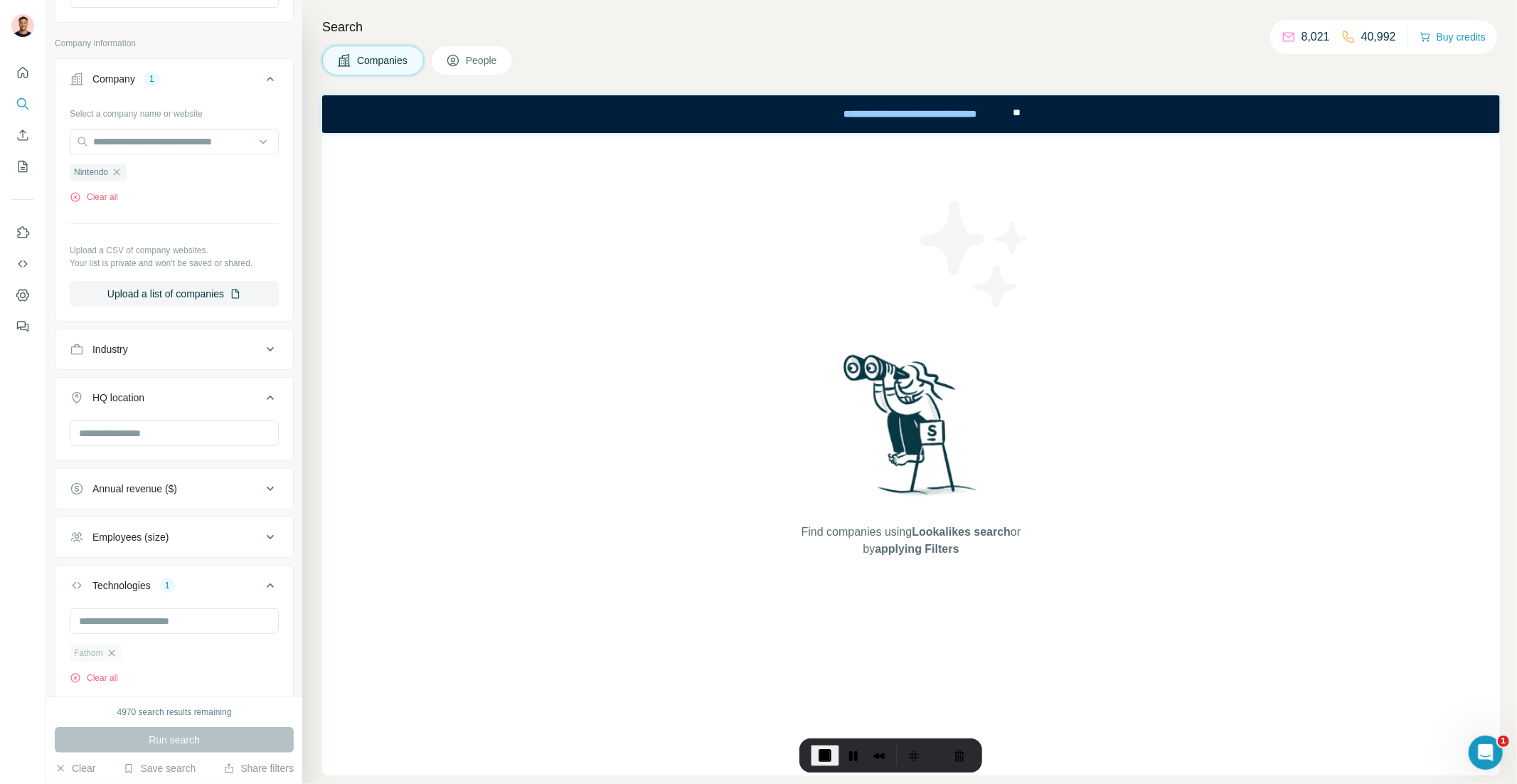
click at [114, 653] on icon "button" at bounding box center [111, 652] width 11 height 11
click at [120, 168] on icon "button" at bounding box center [117, 171] width 11 height 11
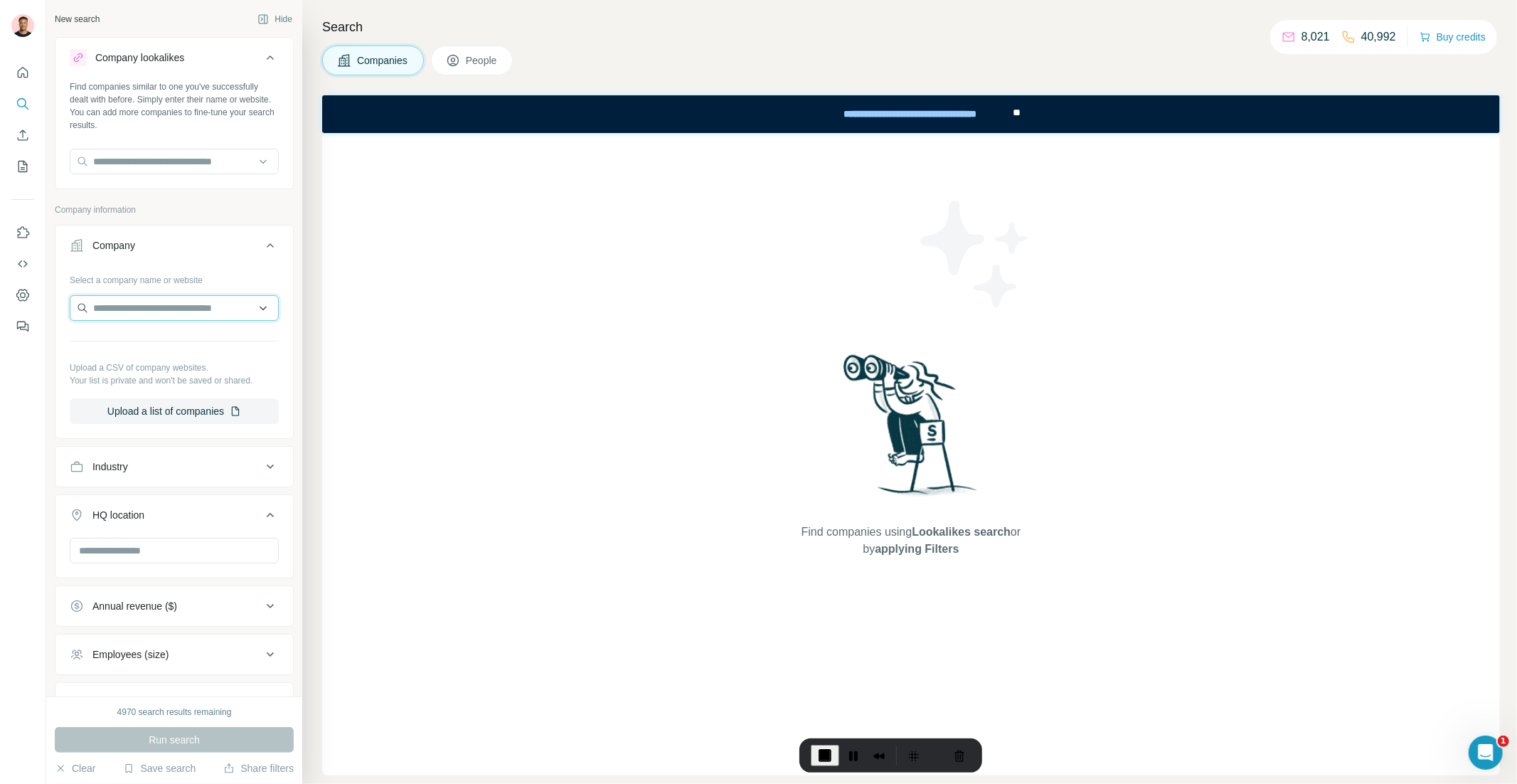
click at [188, 303] on input "text" at bounding box center [174, 308] width 209 height 26
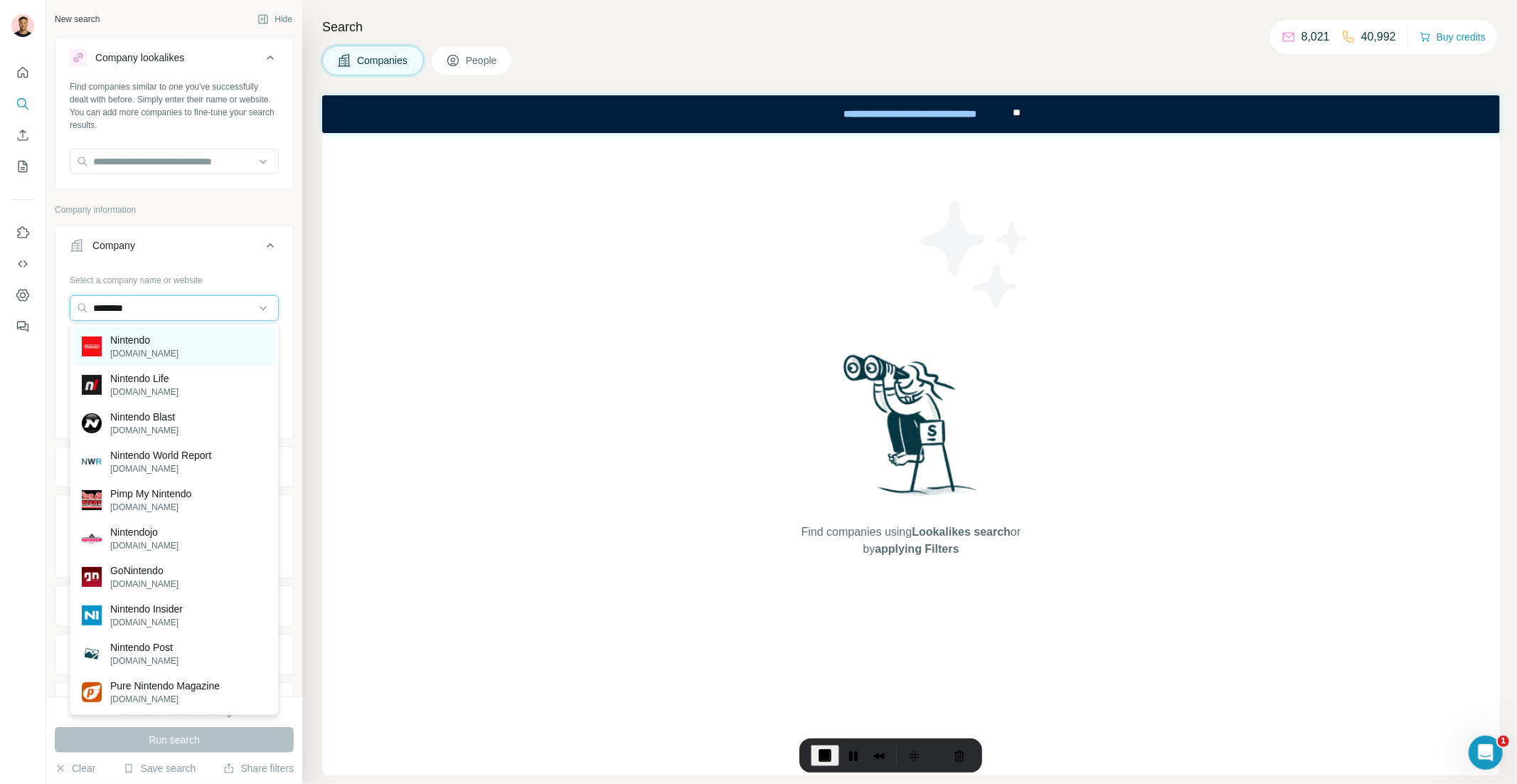
type input "********"
click at [157, 340] on p "Nintendo" at bounding box center [145, 340] width 69 height 14
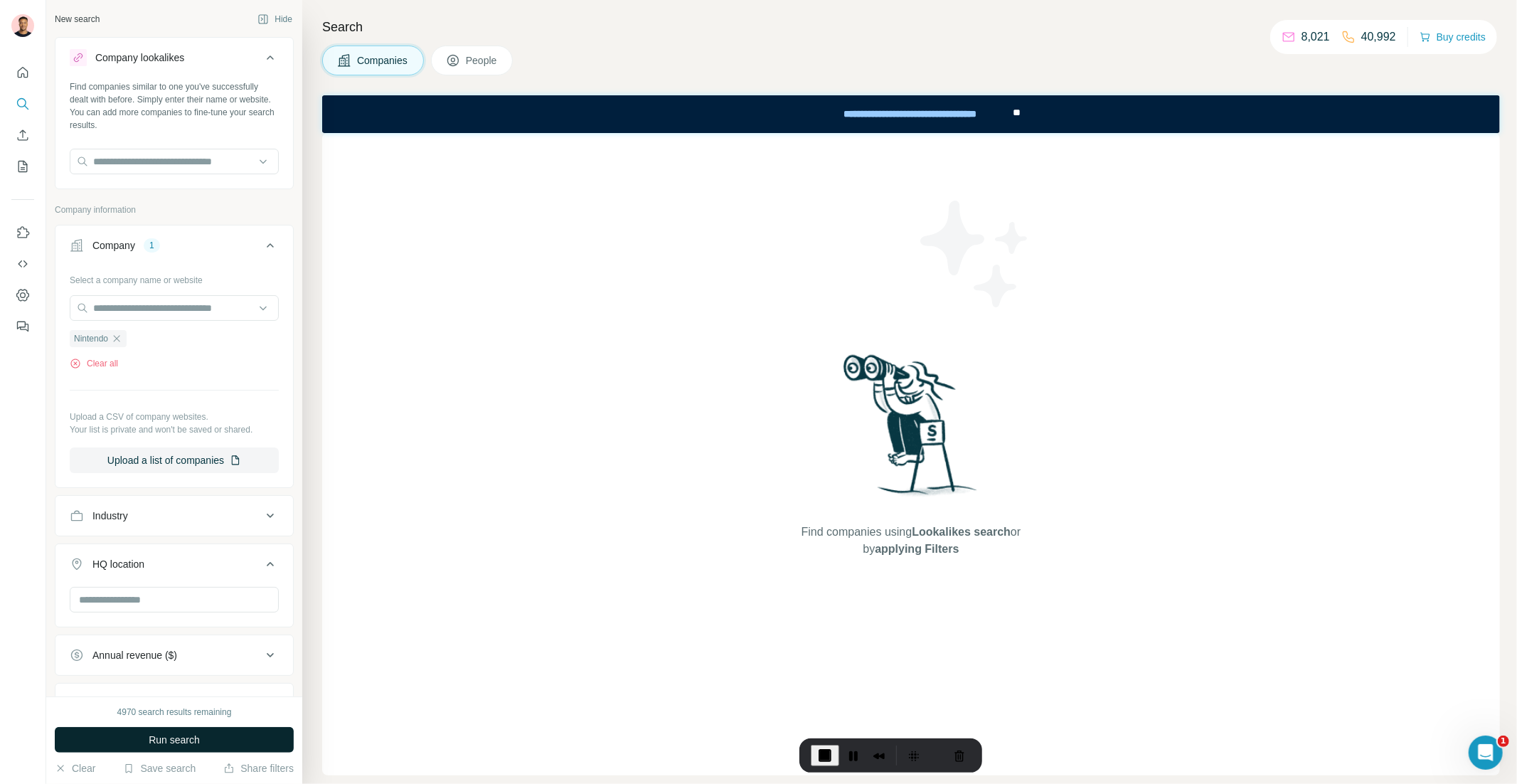
click at [186, 744] on span "Run search" at bounding box center [174, 739] width 51 height 14
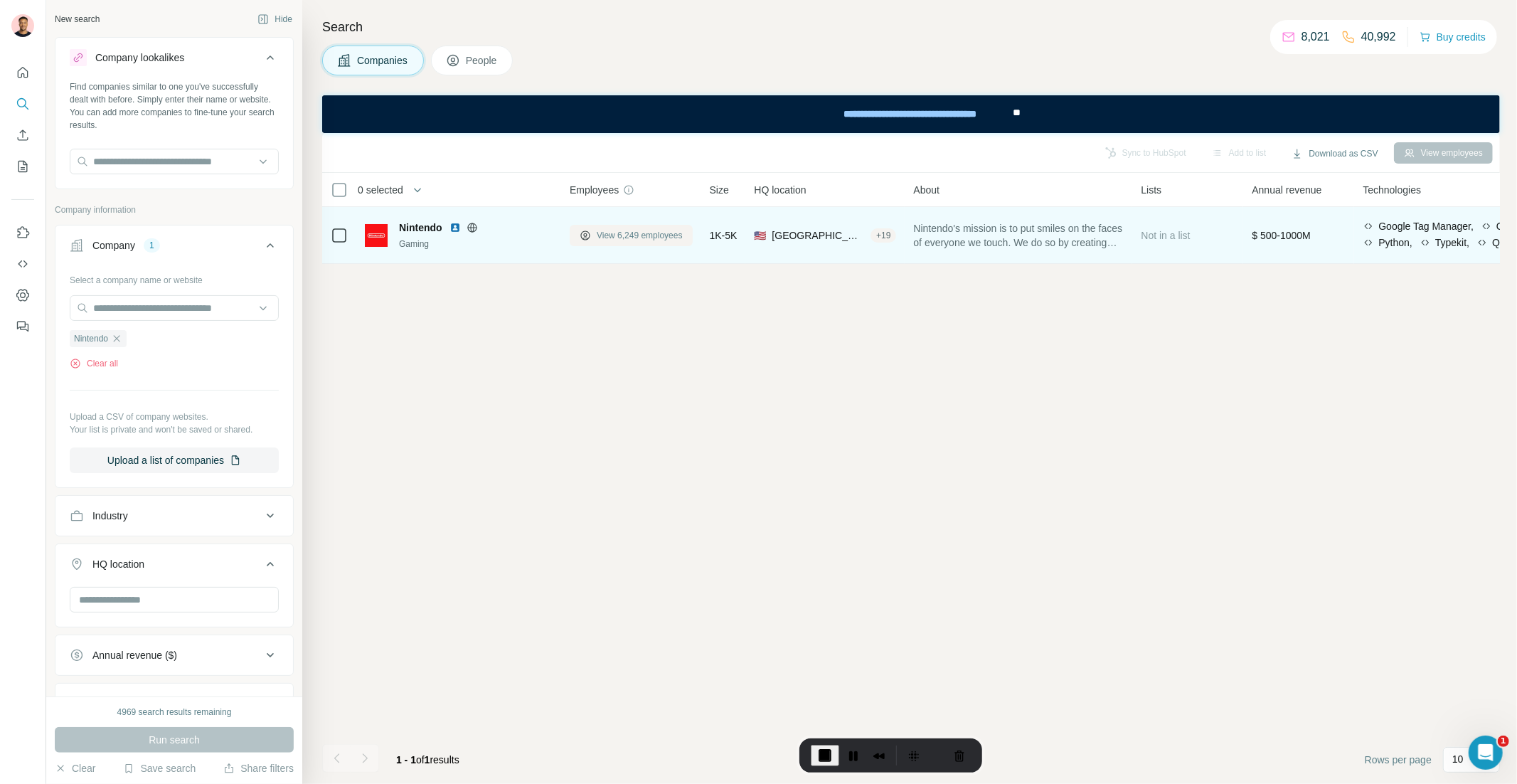
click at [627, 240] on span "View 6,249 employees" at bounding box center [639, 235] width 86 height 13
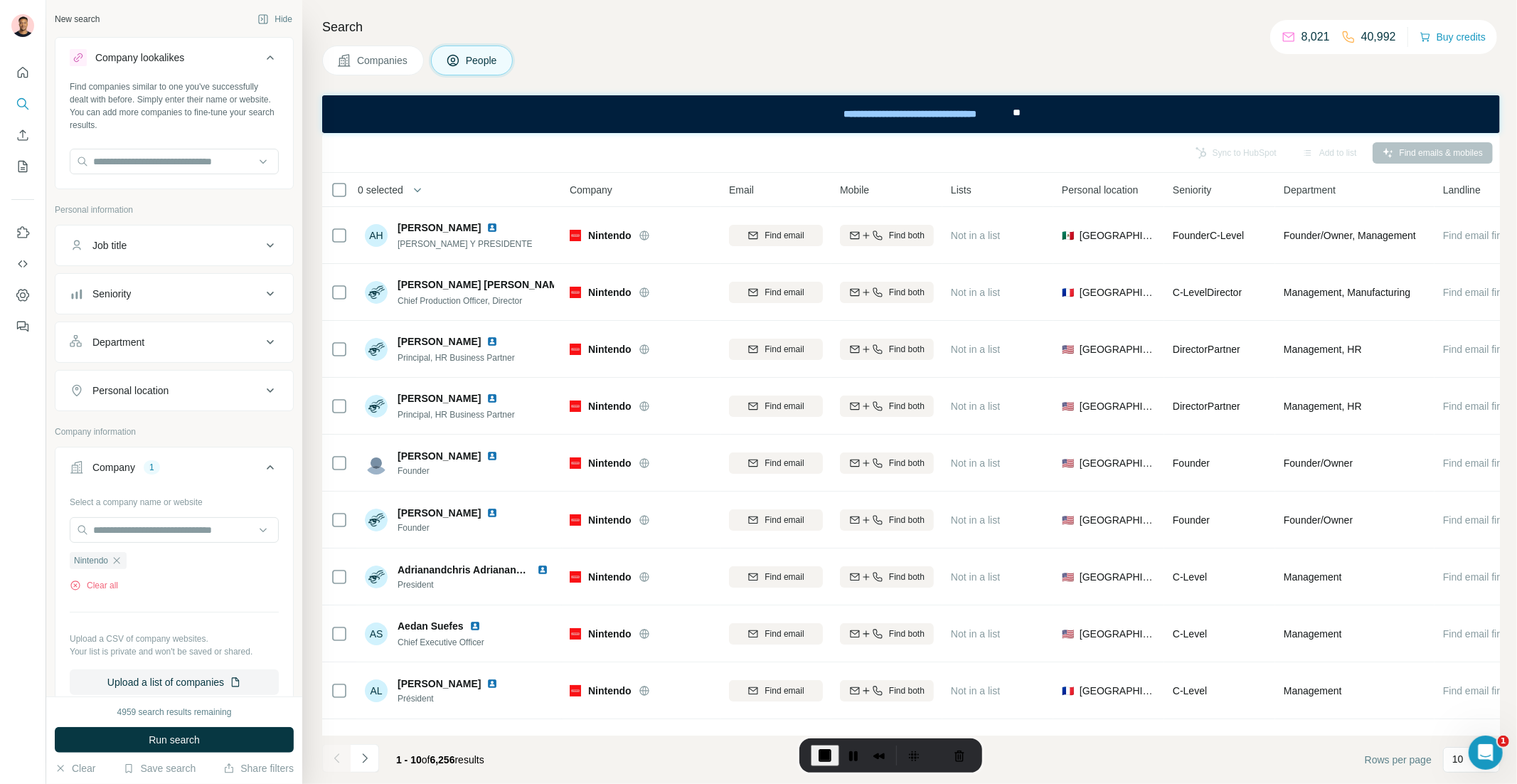
scroll to position [40, 0]
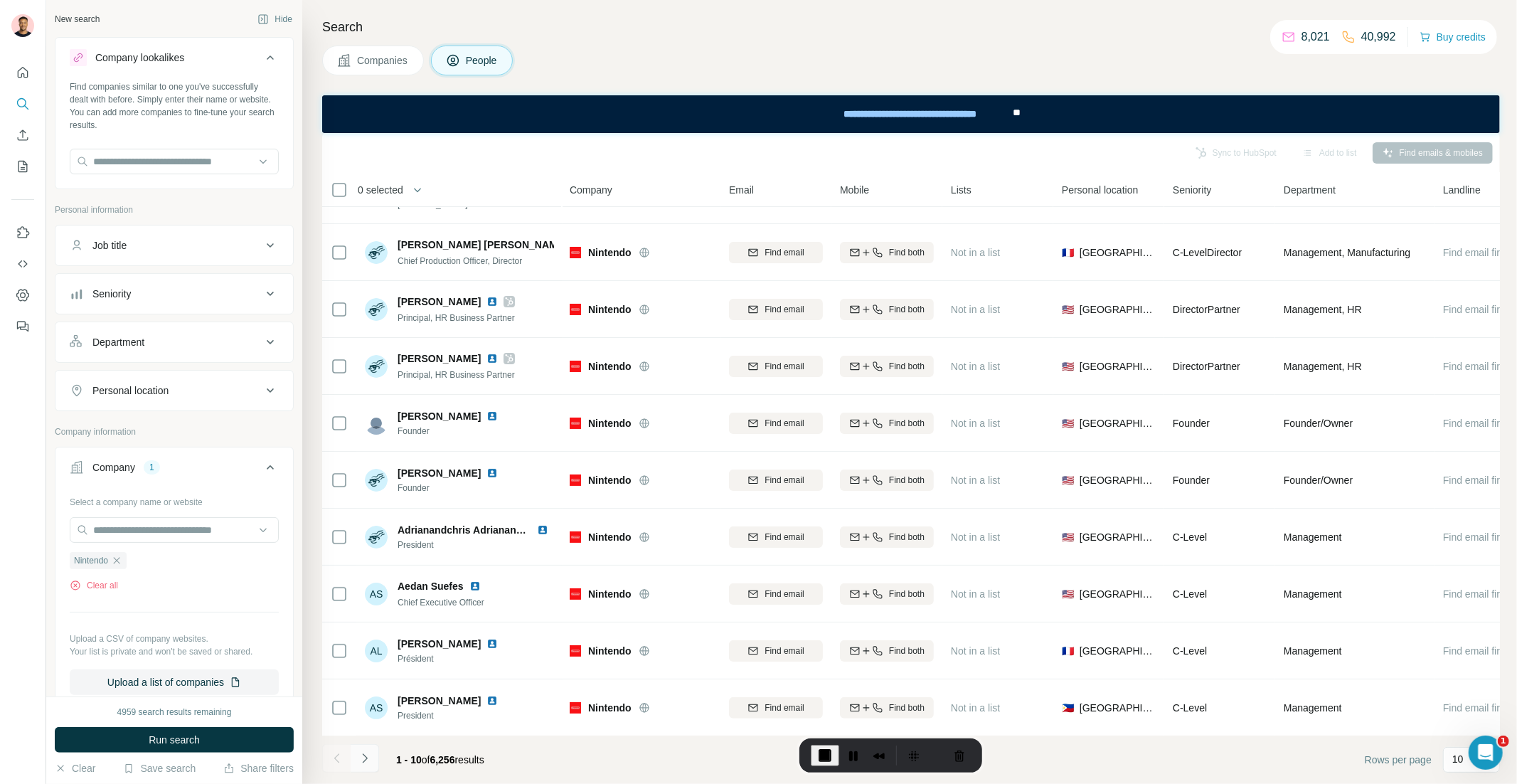
click at [376, 757] on button "Navigate to next page" at bounding box center [364, 757] width 28 height 28
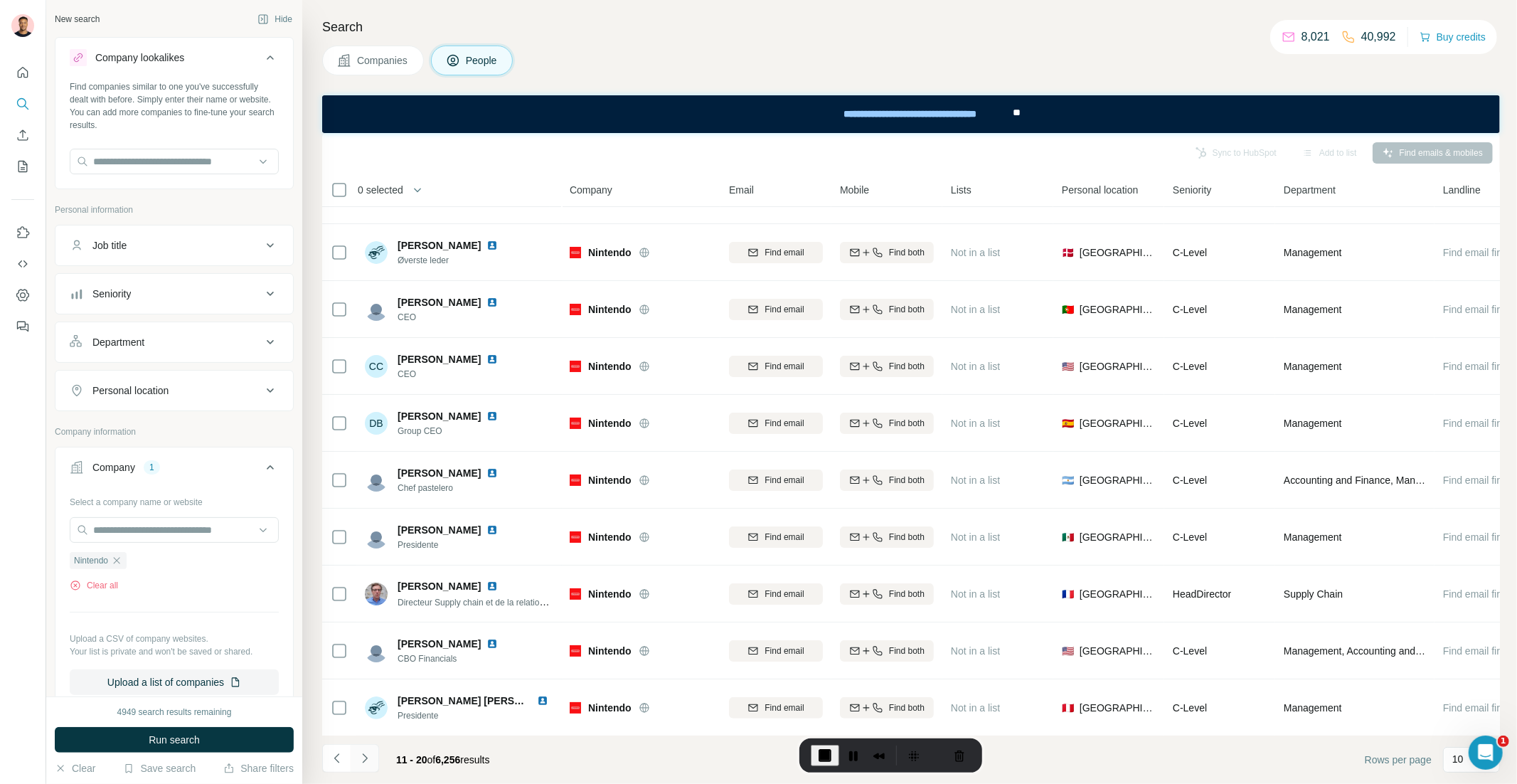
click at [368, 757] on icon "Navigate to next page" at bounding box center [365, 758] width 14 height 14
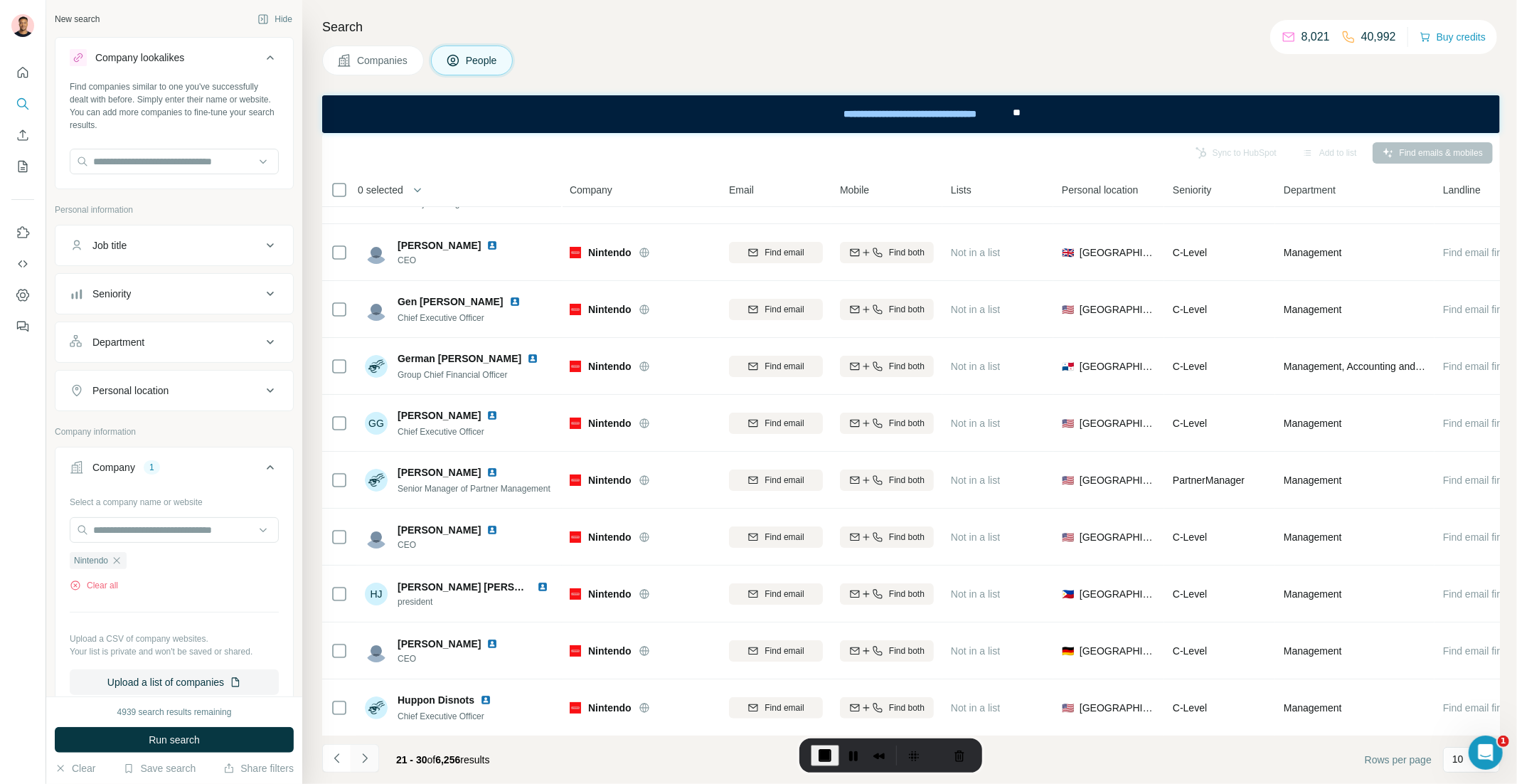
click at [368, 757] on icon "Navigate to next page" at bounding box center [365, 758] width 14 height 14
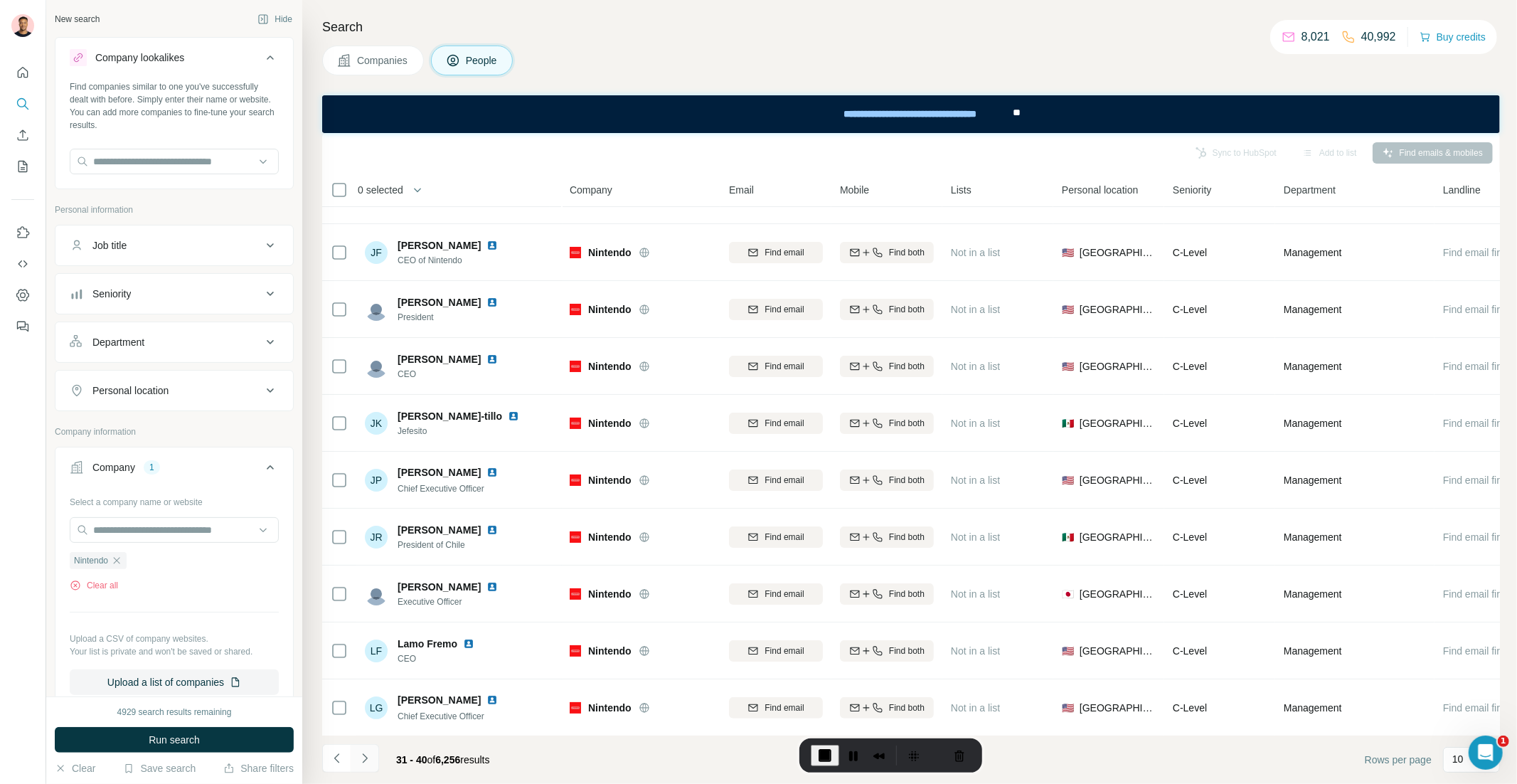
click at [368, 757] on icon "Navigate to next page" at bounding box center [365, 758] width 14 height 14
click at [817, 753] on span "End Recording" at bounding box center [825, 755] width 17 height 17
